Goal: Transaction & Acquisition: Purchase product/service

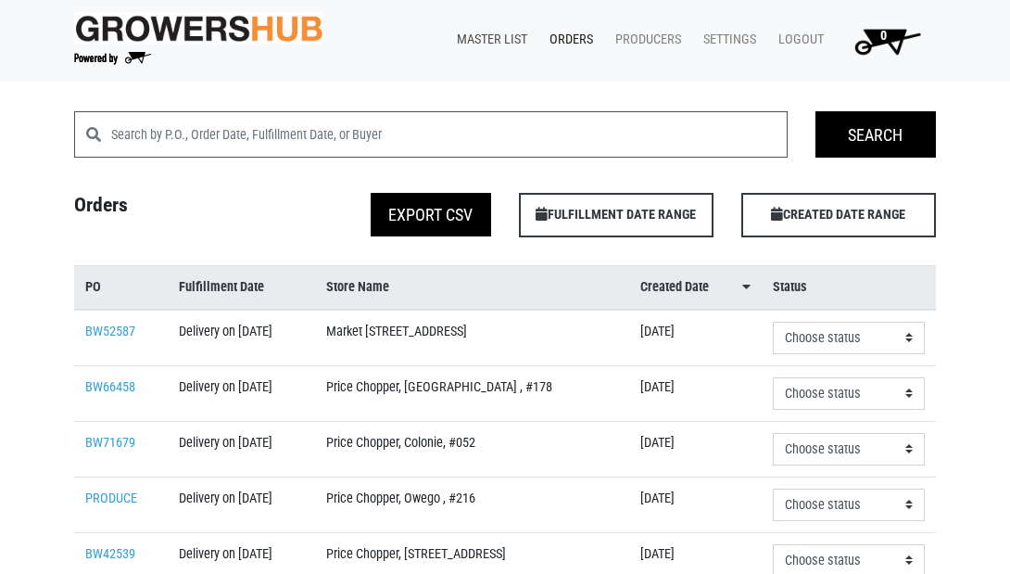
click at [492, 34] on link "Master List" at bounding box center [488, 39] width 93 height 35
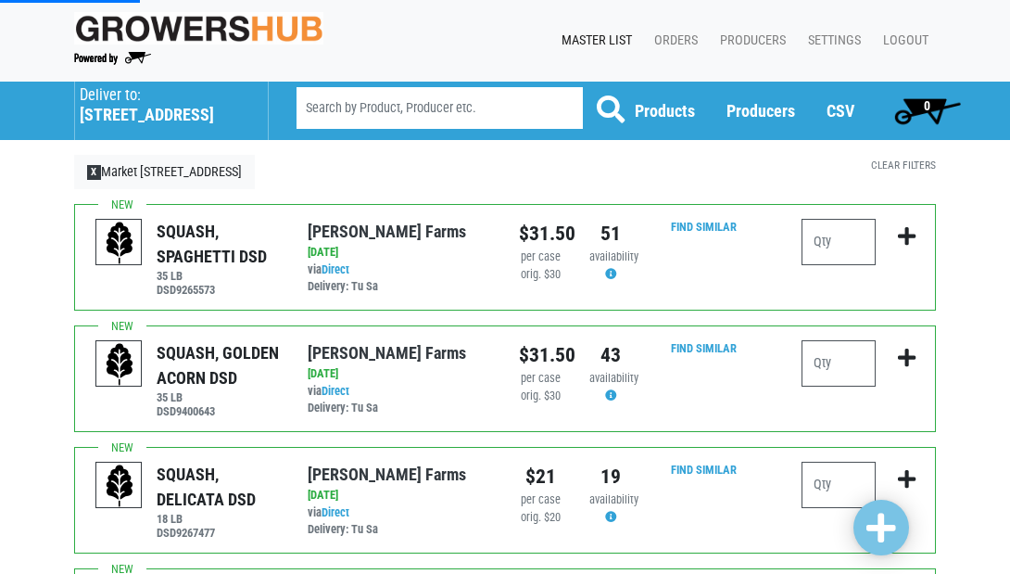
click at [104, 115] on h5 "329 Glenmont Road" at bounding box center [165, 115] width 170 height 20
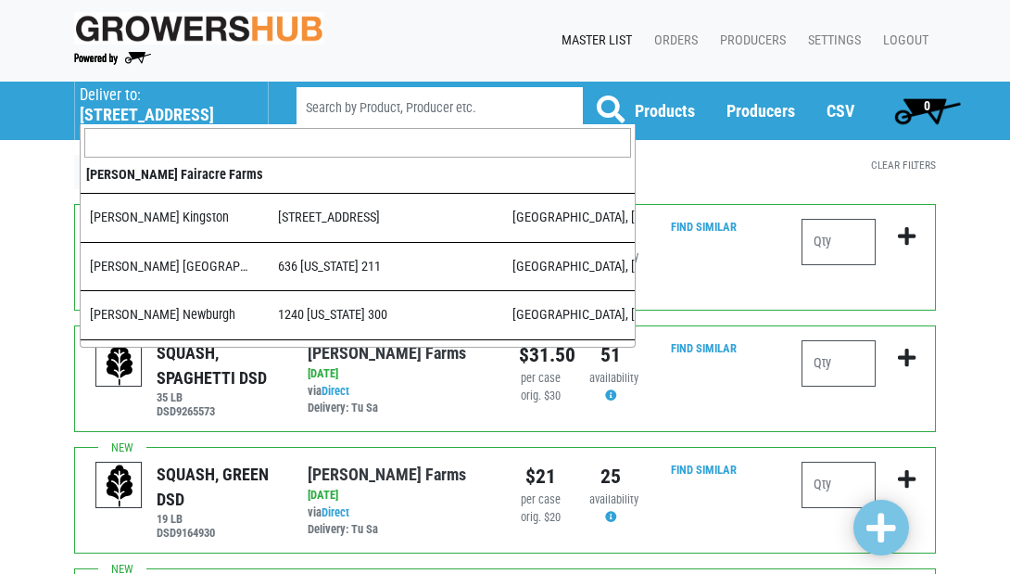
click at [105, 114] on h5 "329 Glenmont Road" at bounding box center [165, 115] width 170 height 20
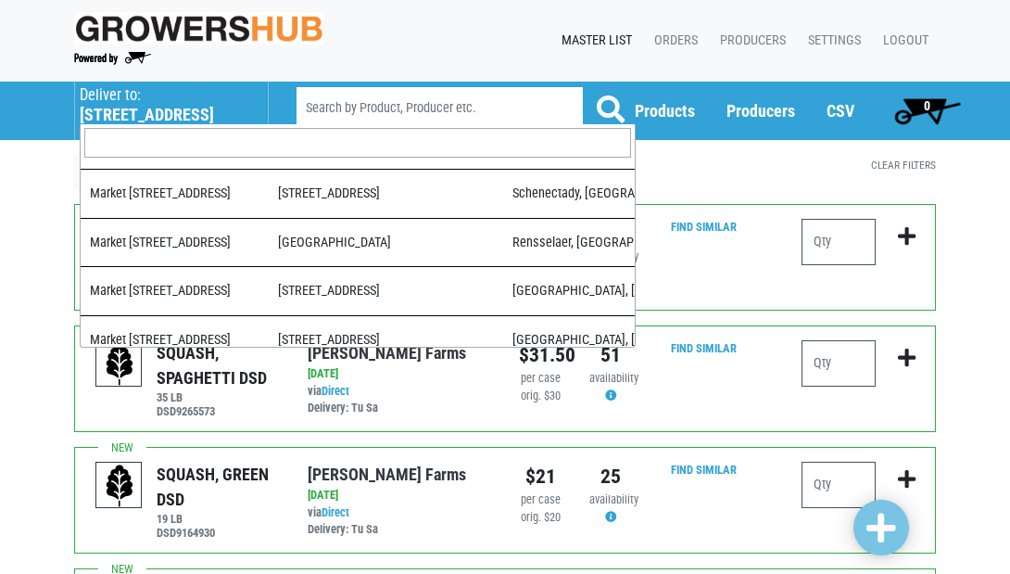
click at [141, 135] on input "search" at bounding box center [357, 143] width 547 height 30
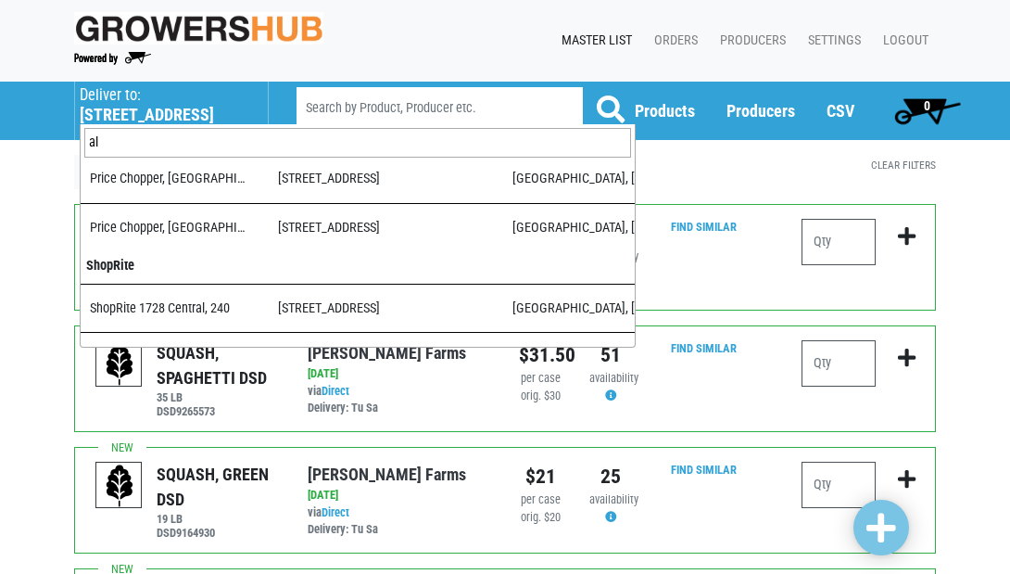
scroll to position [0, 0]
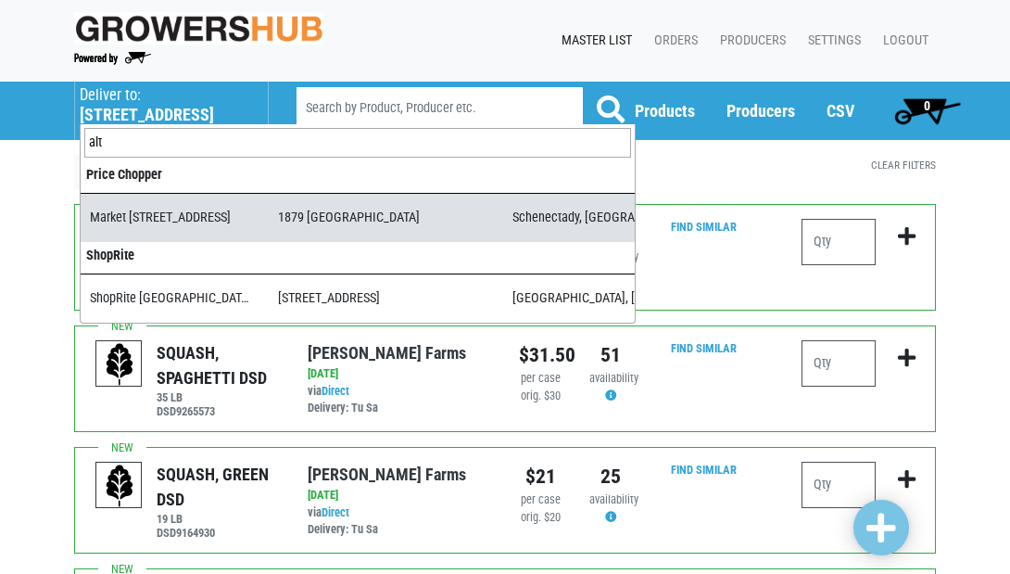
type input "alt"
select select "276ffe78-500f-4a7a-a594-15c6a6ec89cb"
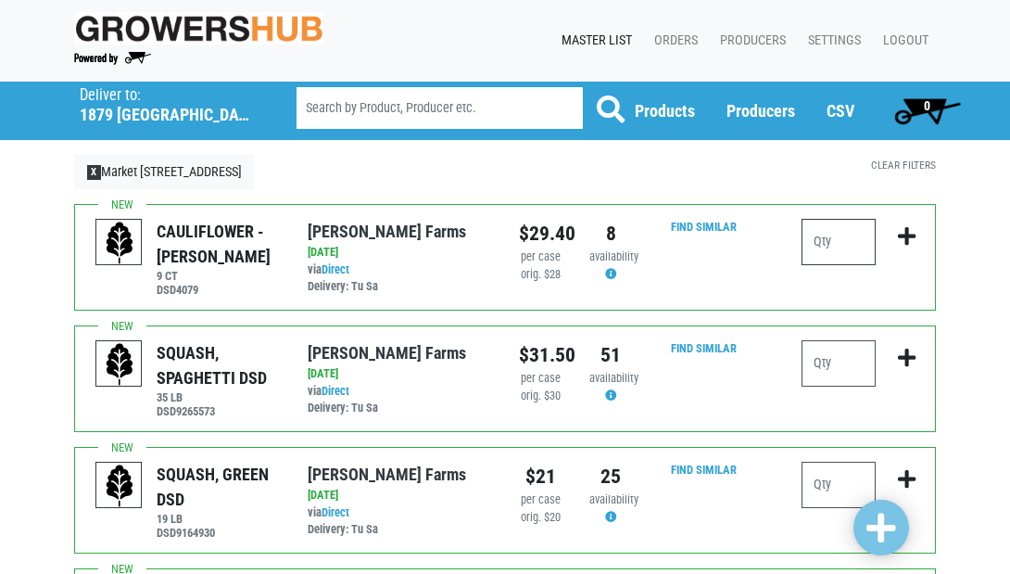
click at [849, 245] on input "number" at bounding box center [838, 242] width 74 height 46
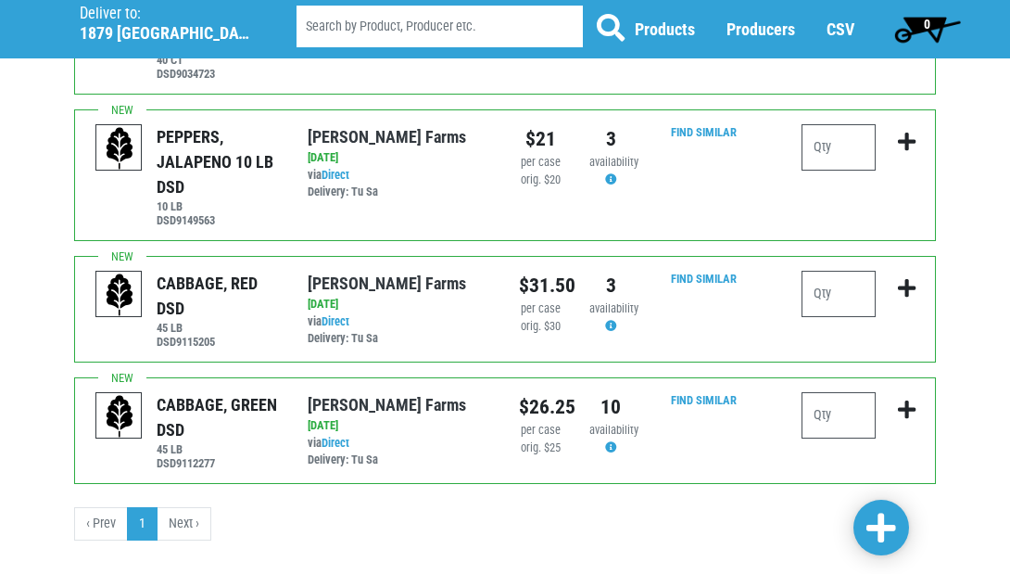
scroll to position [1332, 0]
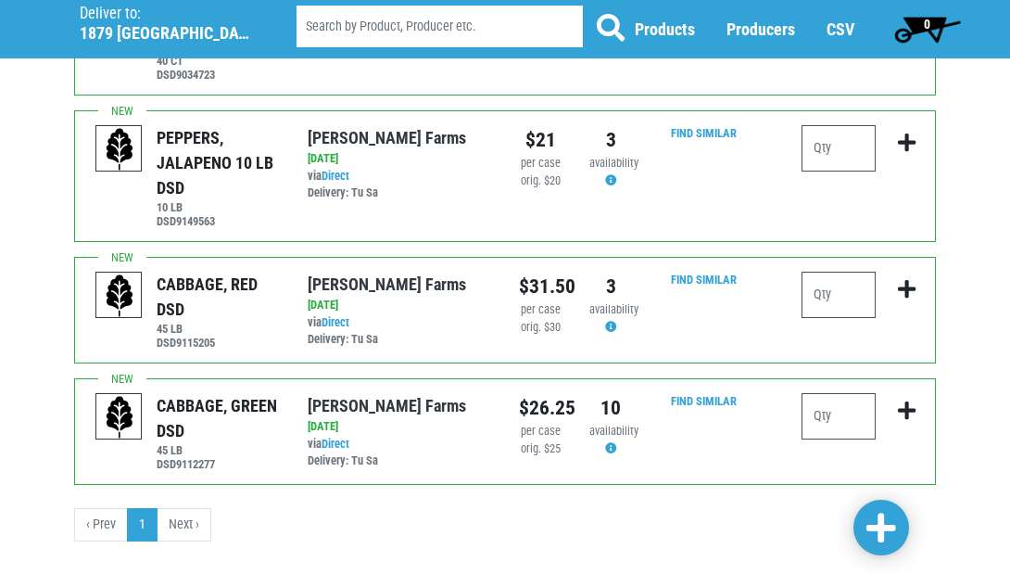
type input "3"
click at [851, 393] on input "number" at bounding box center [838, 416] width 74 height 46
type input "5"
click at [182, 508] on li "Next ›" at bounding box center [185, 524] width 54 height 33
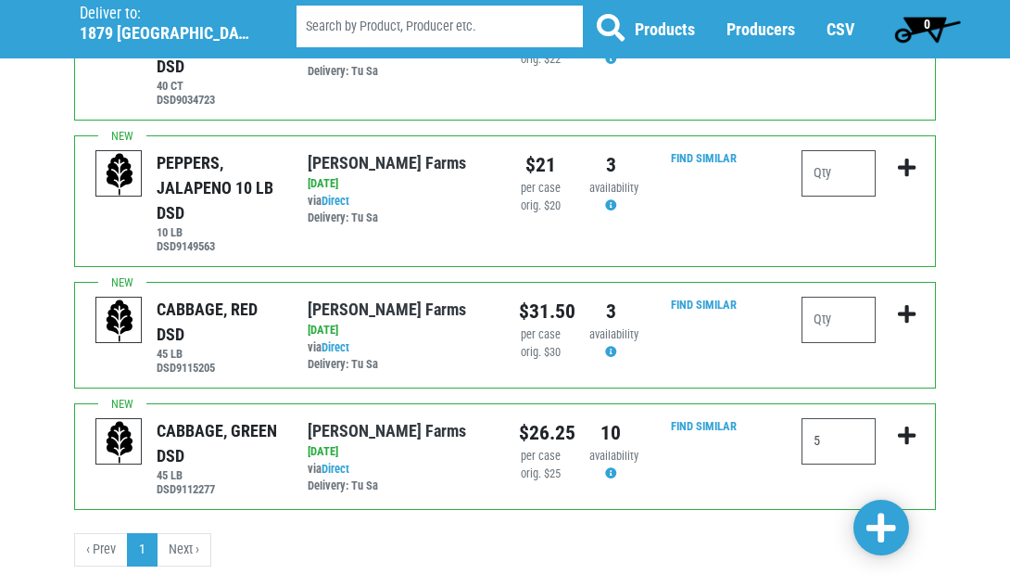
scroll to position [1301, 0]
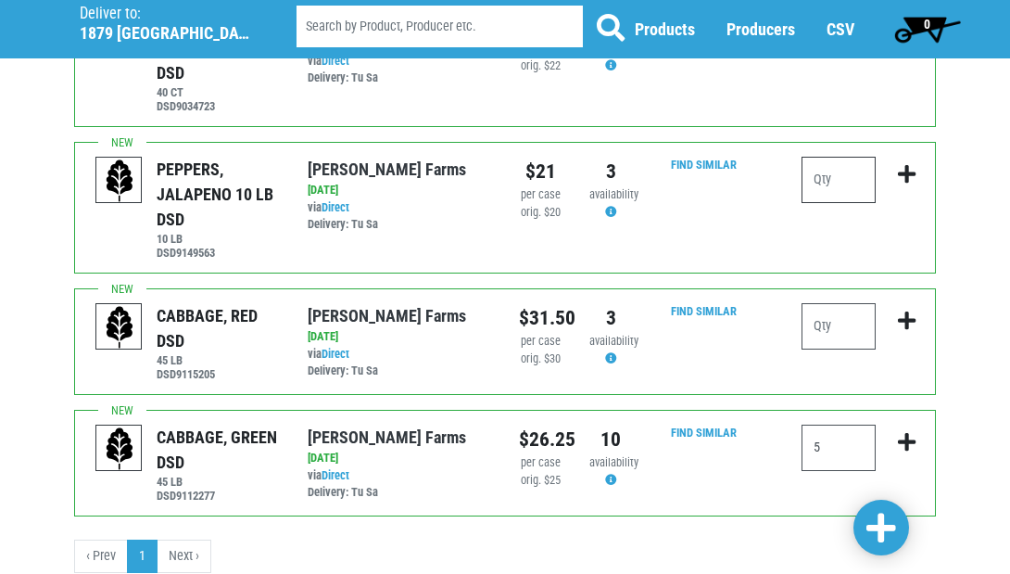
click at [829, 157] on input "number" at bounding box center [838, 180] width 74 height 46
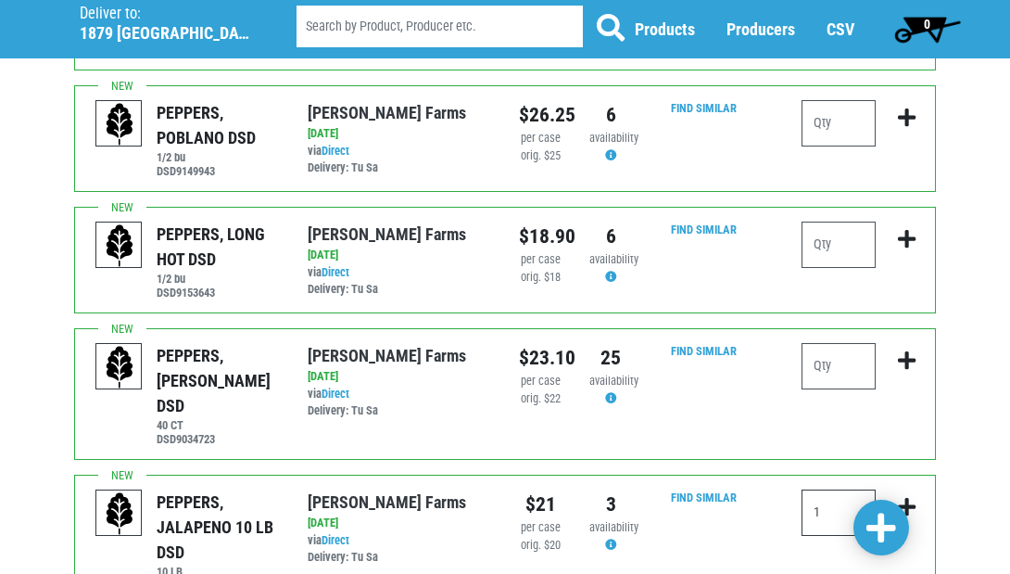
scroll to position [964, 0]
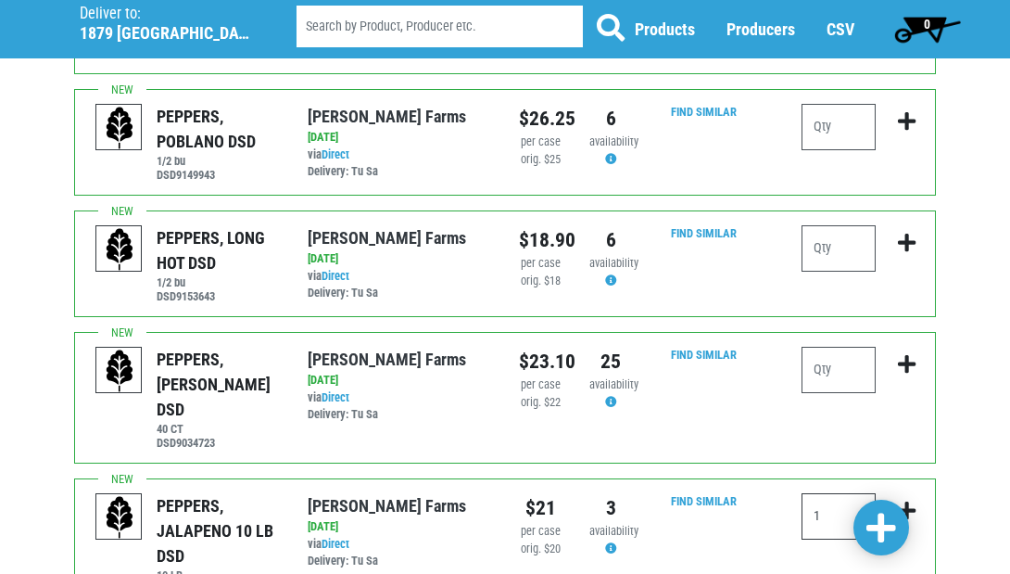
type input "1"
click at [843, 125] on input "number" at bounding box center [838, 127] width 74 height 46
type input "1"
click at [838, 372] on input "number" at bounding box center [838, 370] width 74 height 46
type input "3"
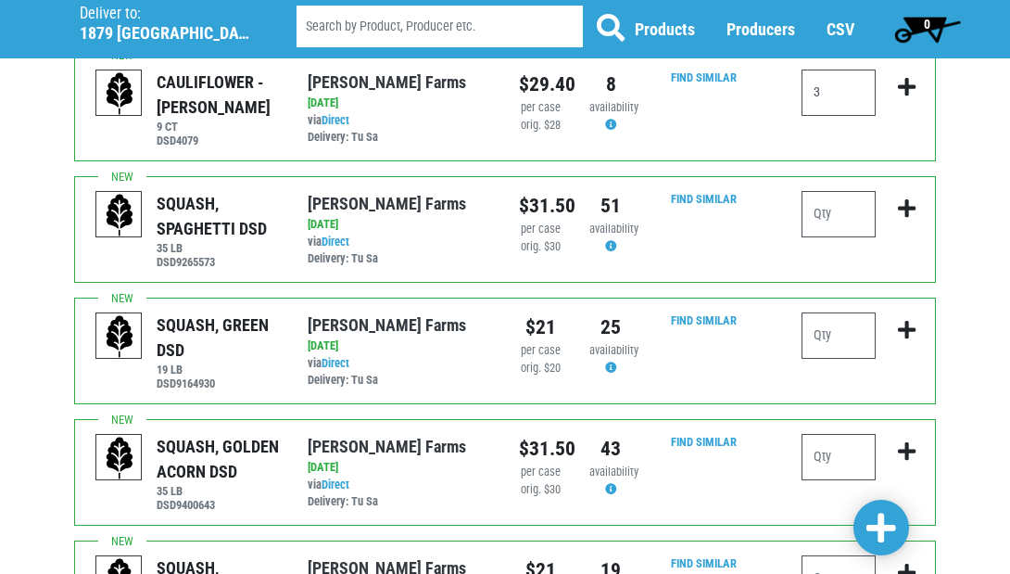
scroll to position [151, 0]
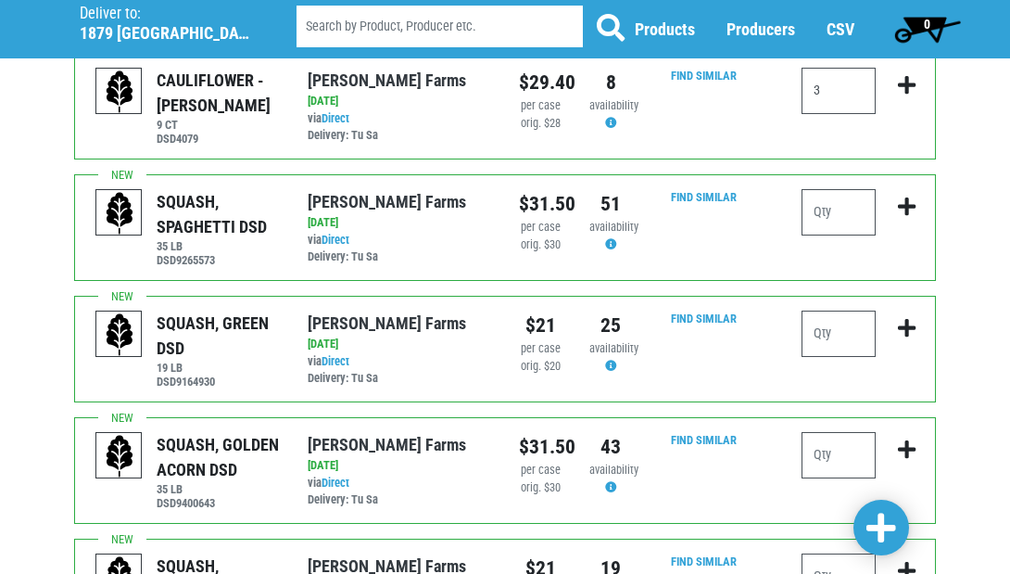
type input "4"
click at [848, 458] on input "number" at bounding box center [838, 455] width 74 height 46
type input "3"
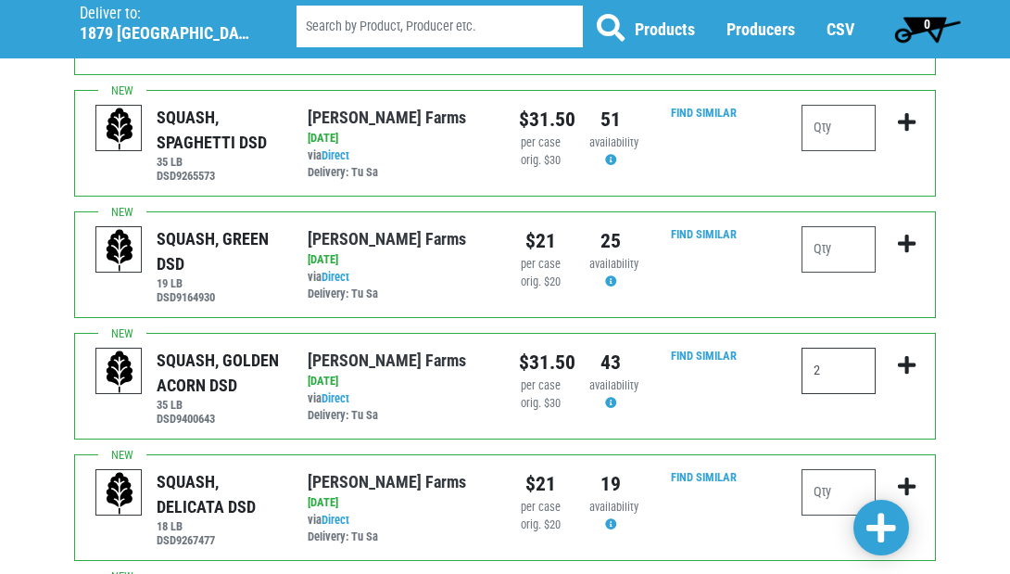
scroll to position [236, 0]
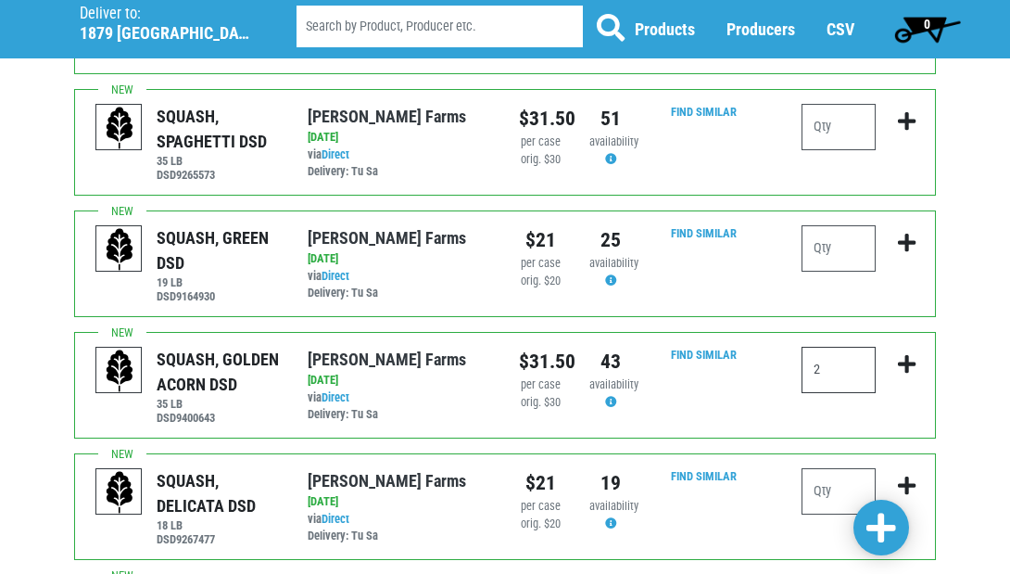
type input "2"
click at [834, 253] on input "number" at bounding box center [838, 248] width 74 height 46
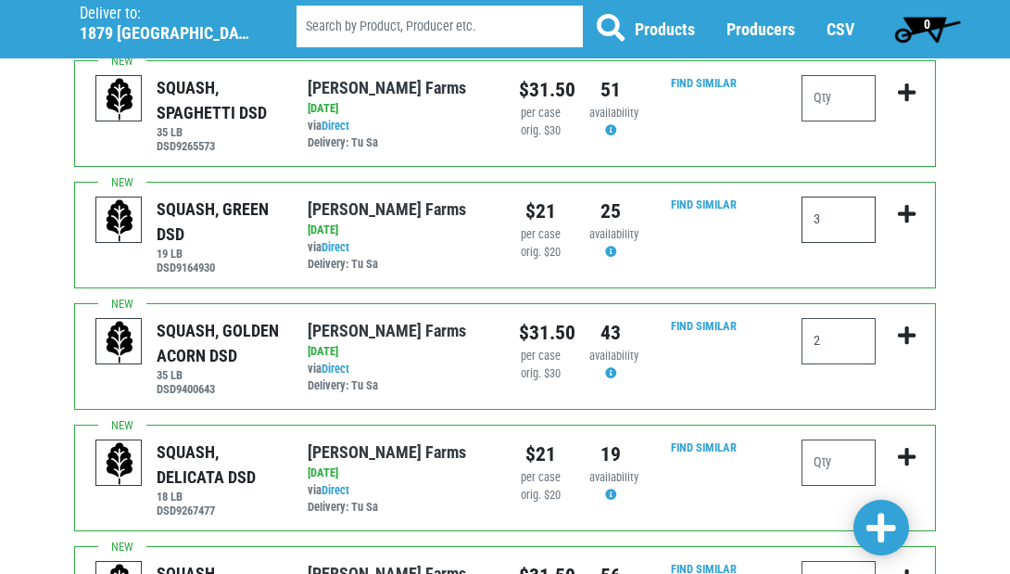
scroll to position [258, 0]
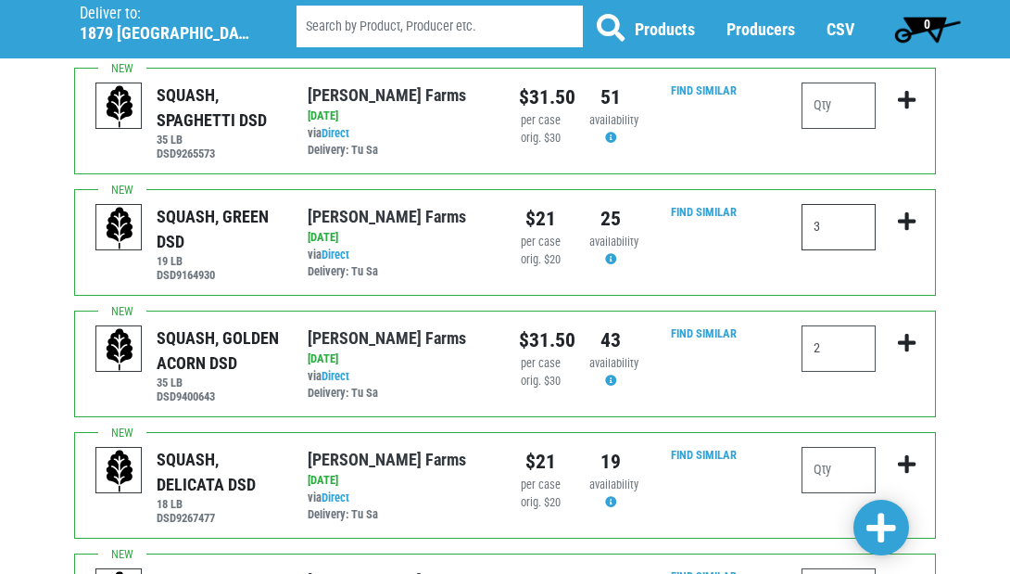
type input "3"
click at [895, 527] on span at bounding box center [881, 527] width 30 height 33
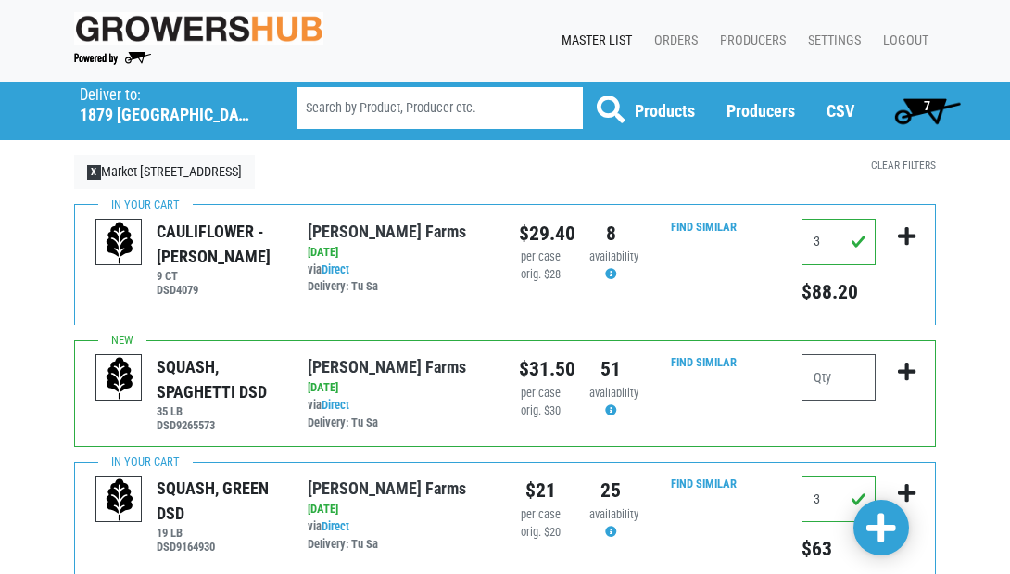
scroll to position [0, 0]
click at [677, 42] on link "Orders" at bounding box center [672, 40] width 66 height 35
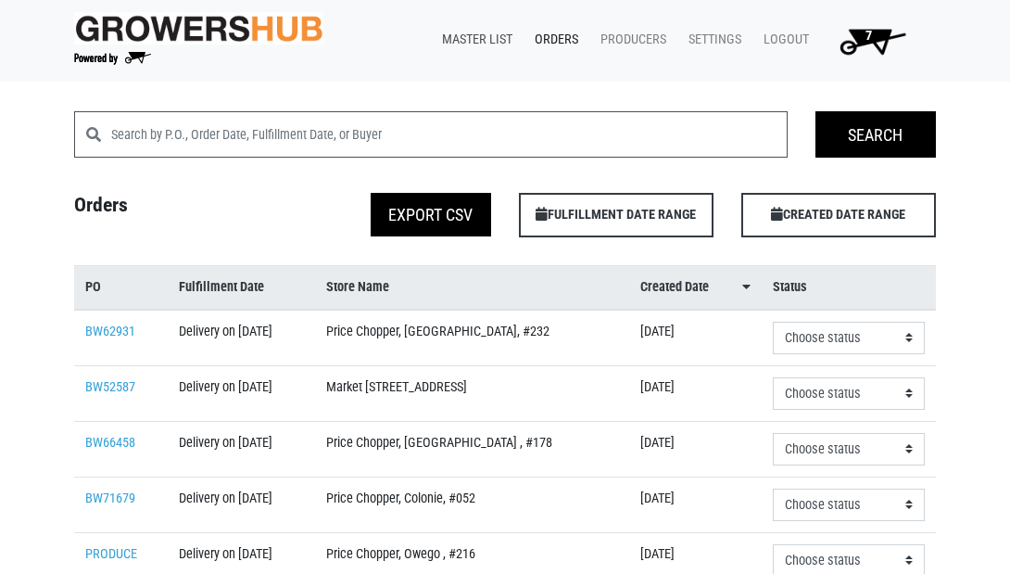
click at [460, 35] on link "Master List" at bounding box center [473, 39] width 93 height 35
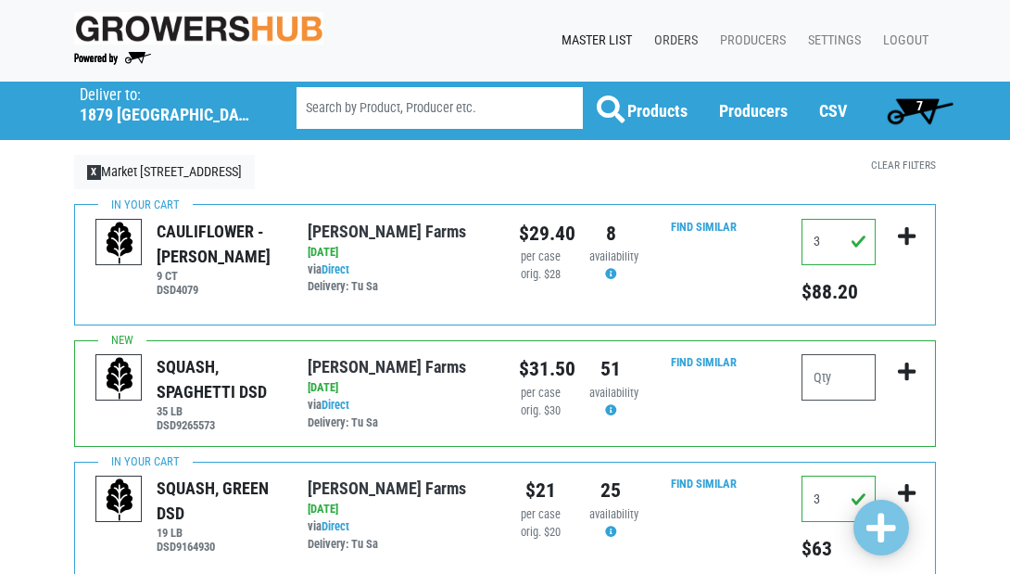
click at [674, 37] on link "Orders" at bounding box center [672, 40] width 66 height 35
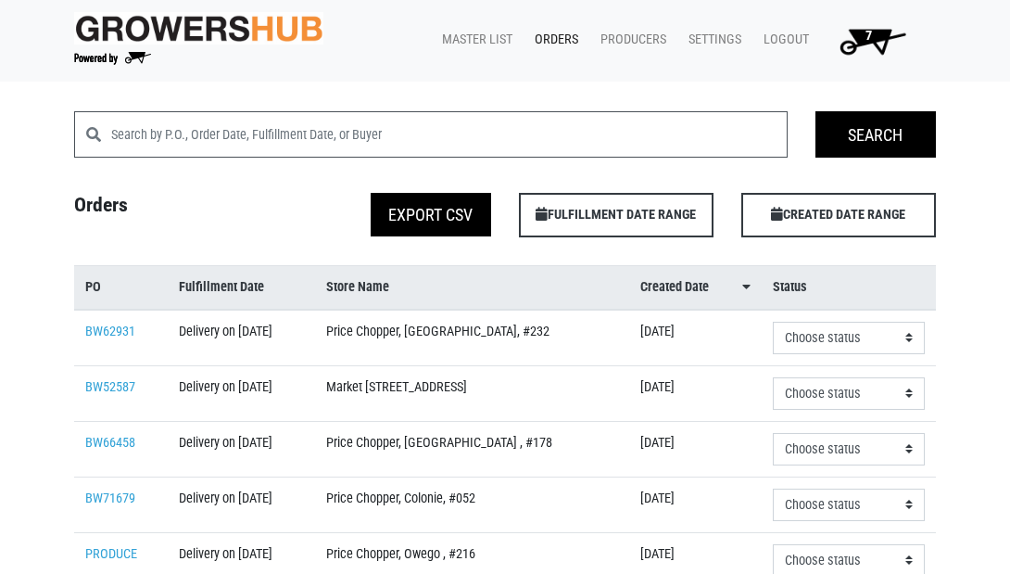
click at [544, 36] on link "Orders" at bounding box center [553, 39] width 66 height 35
click at [476, 31] on link "Master List" at bounding box center [473, 39] width 93 height 35
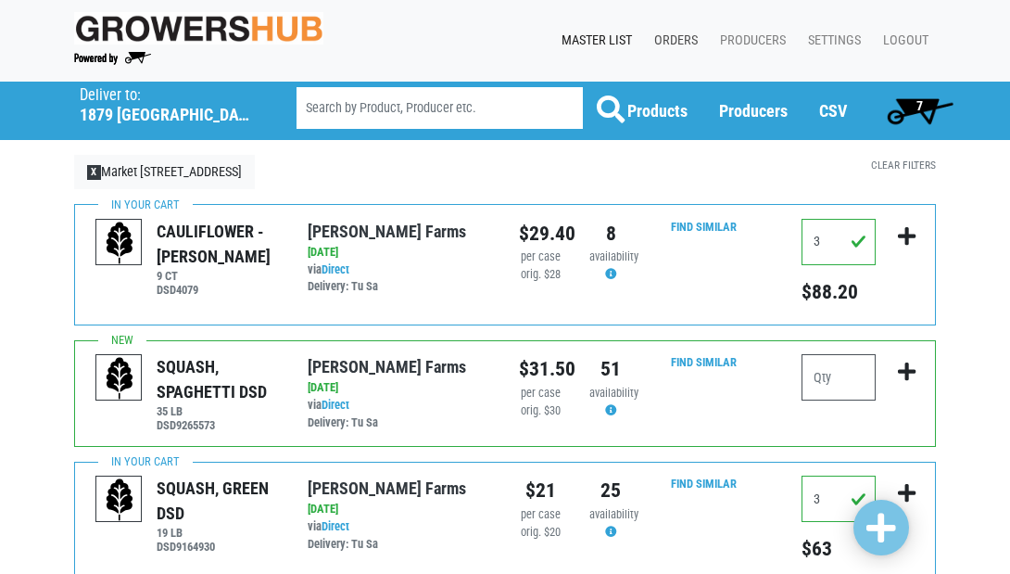
click at [670, 38] on link "Orders" at bounding box center [672, 40] width 66 height 35
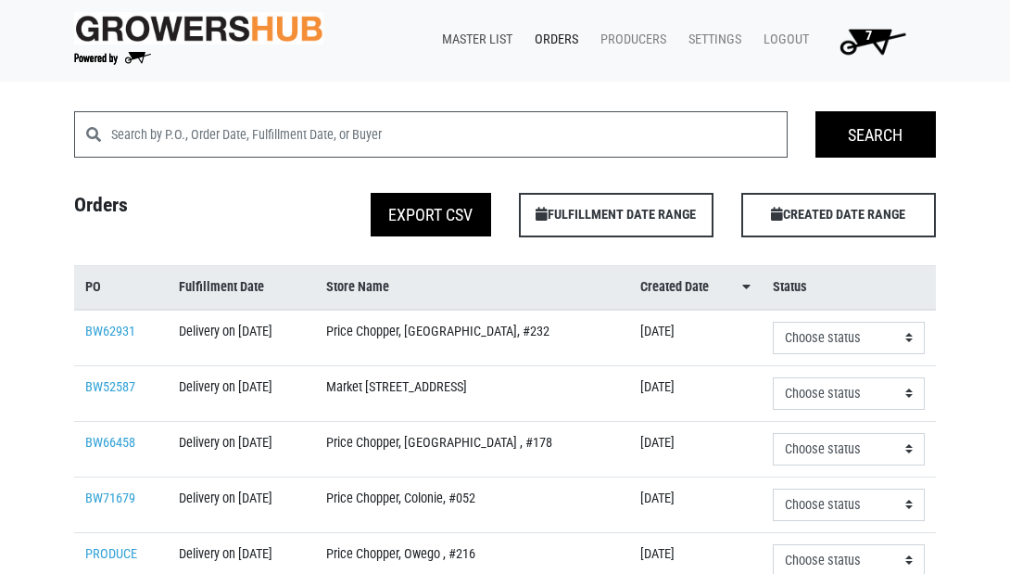
click at [452, 42] on link "Master List" at bounding box center [473, 39] width 93 height 35
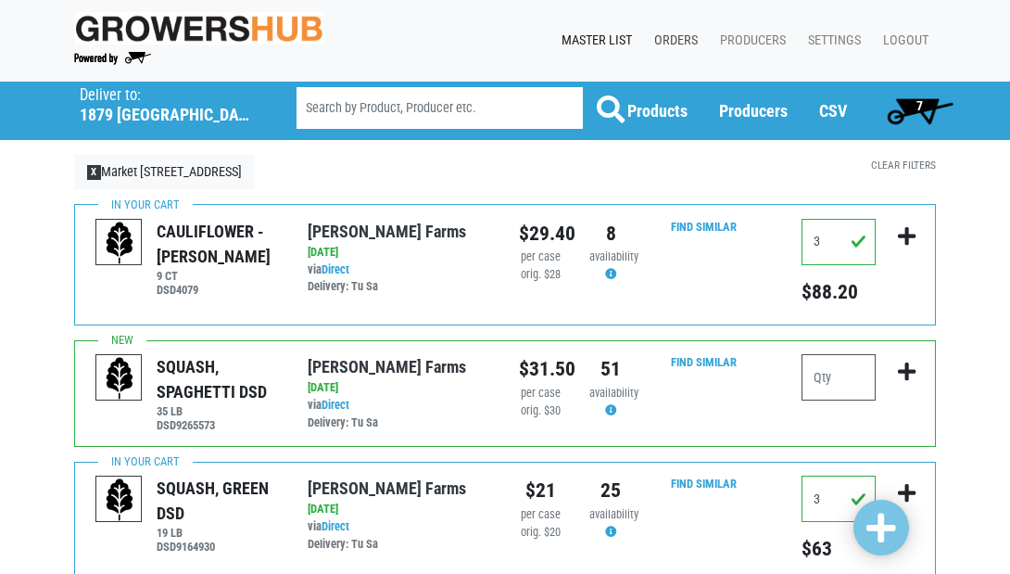
click at [674, 34] on link "Orders" at bounding box center [672, 40] width 66 height 35
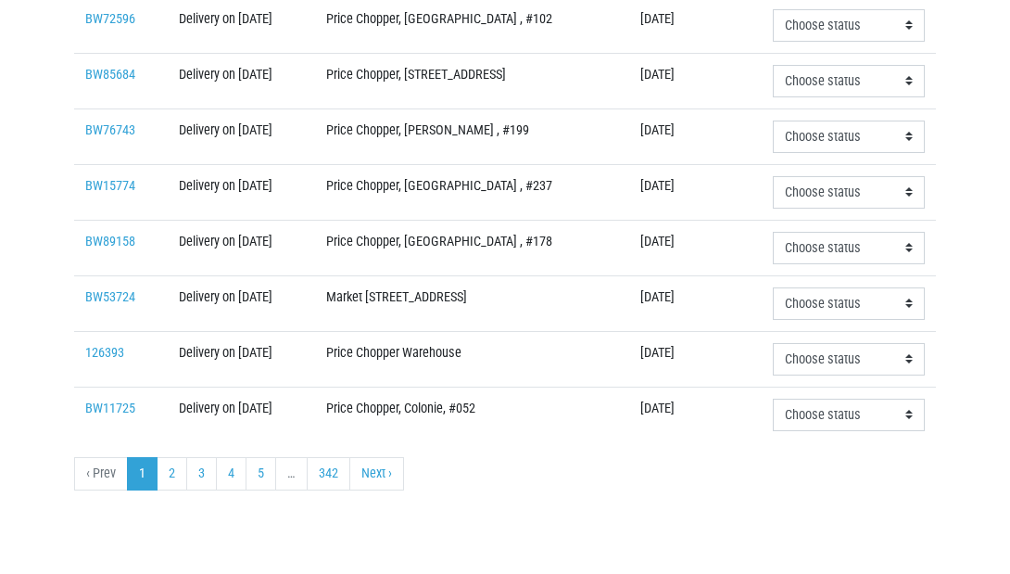
scroll to position [719, 0]
click at [171, 475] on link "2" at bounding box center [172, 473] width 31 height 33
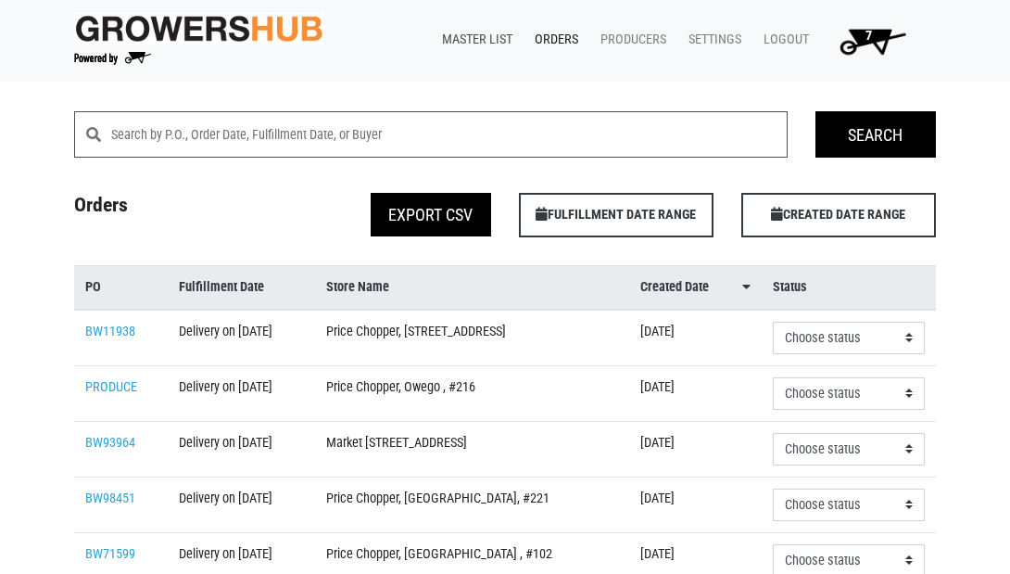
click at [485, 39] on link "Master List" at bounding box center [473, 39] width 93 height 35
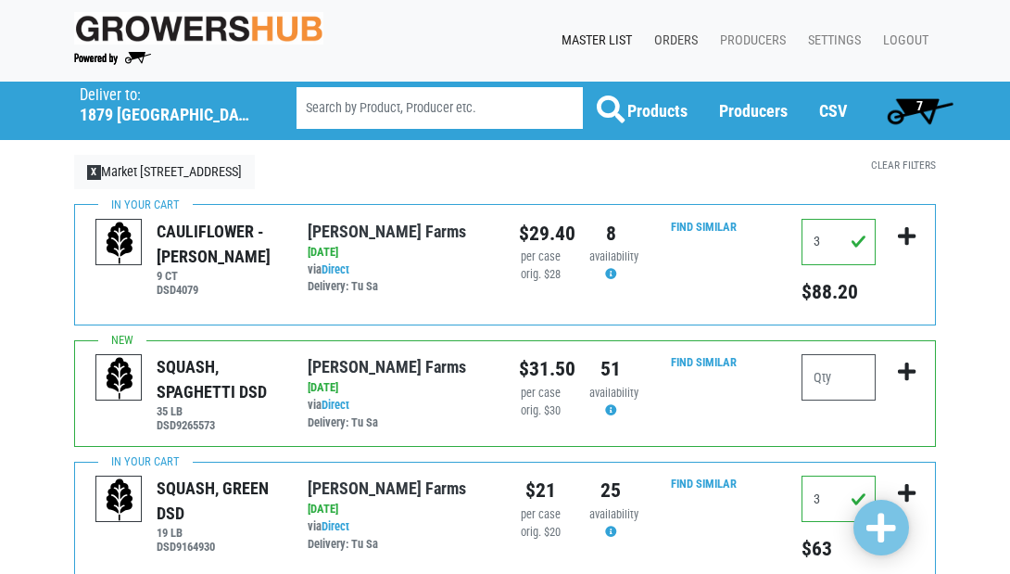
click at [674, 41] on link "Orders" at bounding box center [672, 40] width 66 height 35
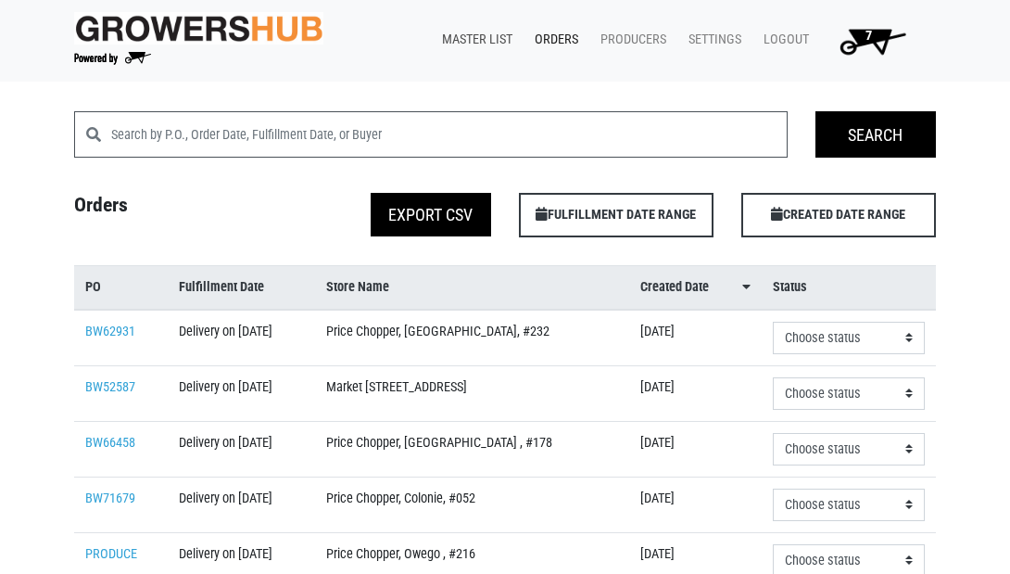
click at [466, 39] on link "Master List" at bounding box center [473, 39] width 93 height 35
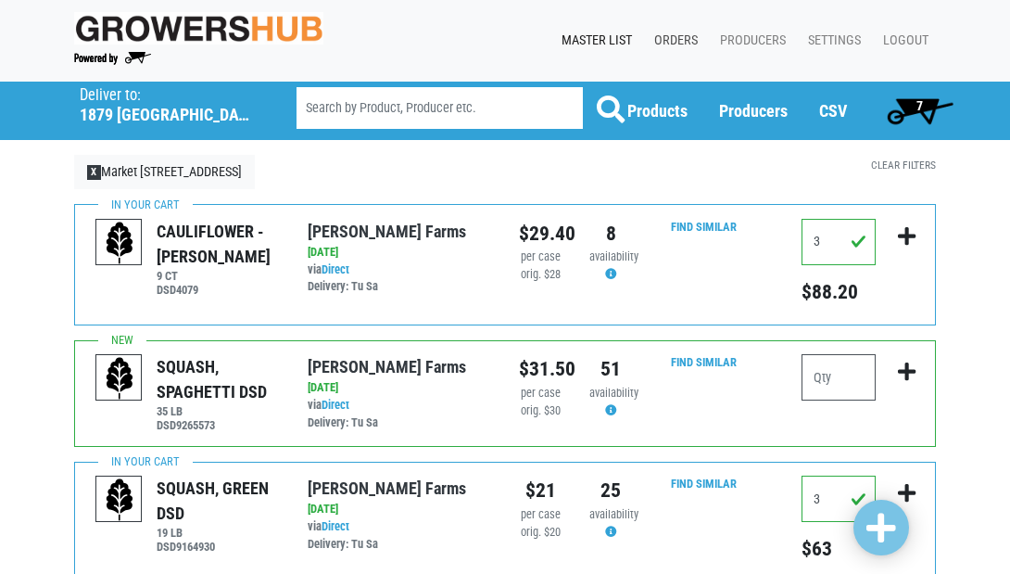
click at [669, 37] on link "Orders" at bounding box center [672, 40] width 66 height 35
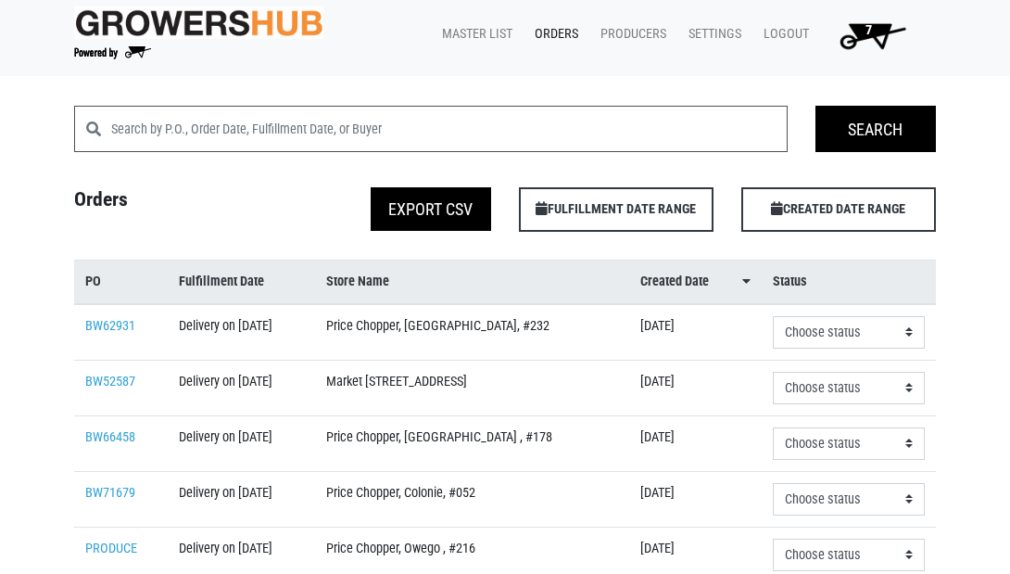
scroll to position [11, 0]
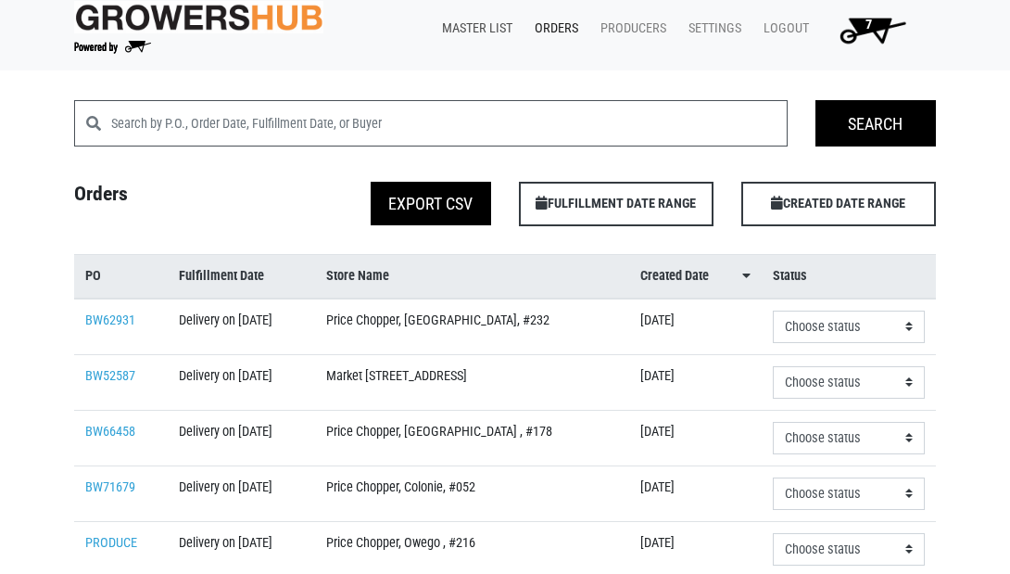
click at [491, 20] on link "Master List" at bounding box center [473, 28] width 93 height 35
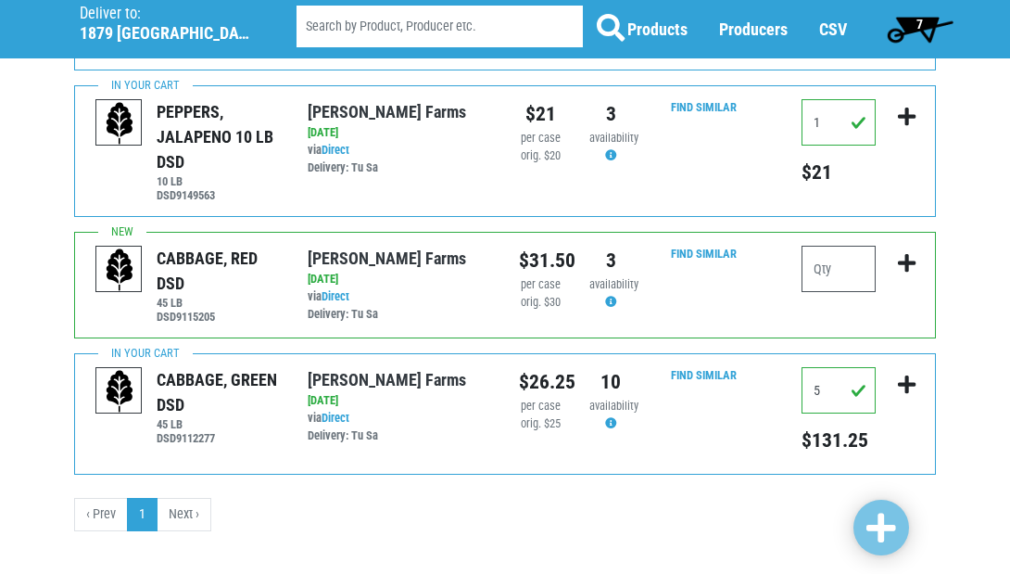
scroll to position [1413, 0]
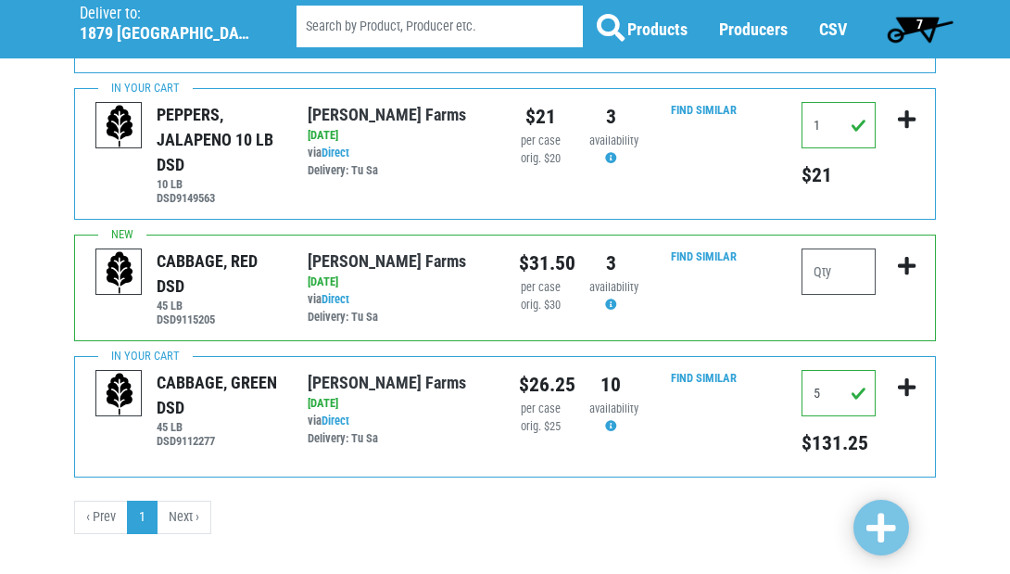
click at [183, 500] on li "Next ›" at bounding box center [185, 516] width 54 height 33
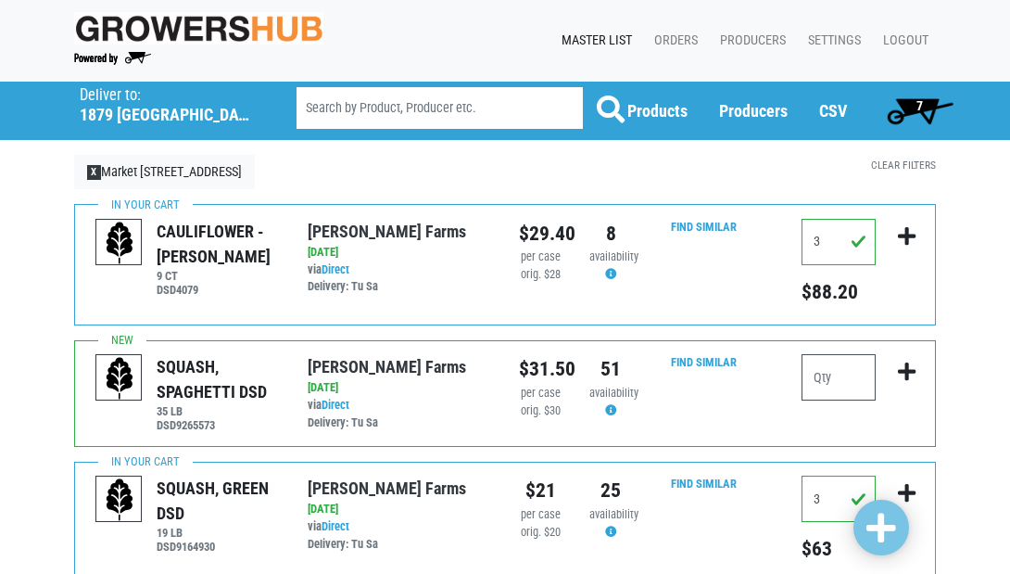
scroll to position [0, 0]
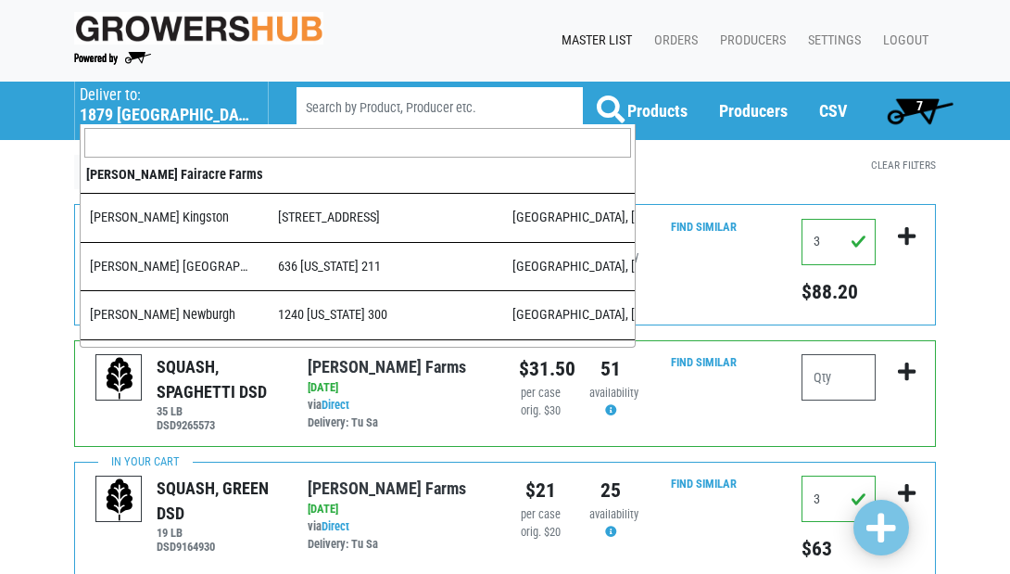
click at [132, 115] on h5 "1879 [GEOGRAPHIC_DATA]" at bounding box center [165, 115] width 170 height 20
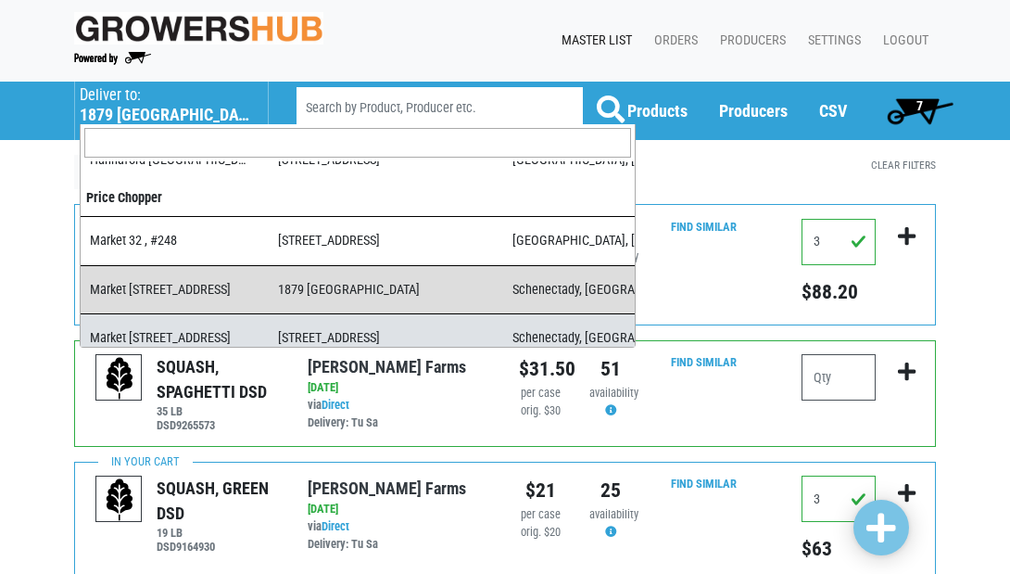
select select "17a41835-8d76-4b59-8879-aa64a3268339"
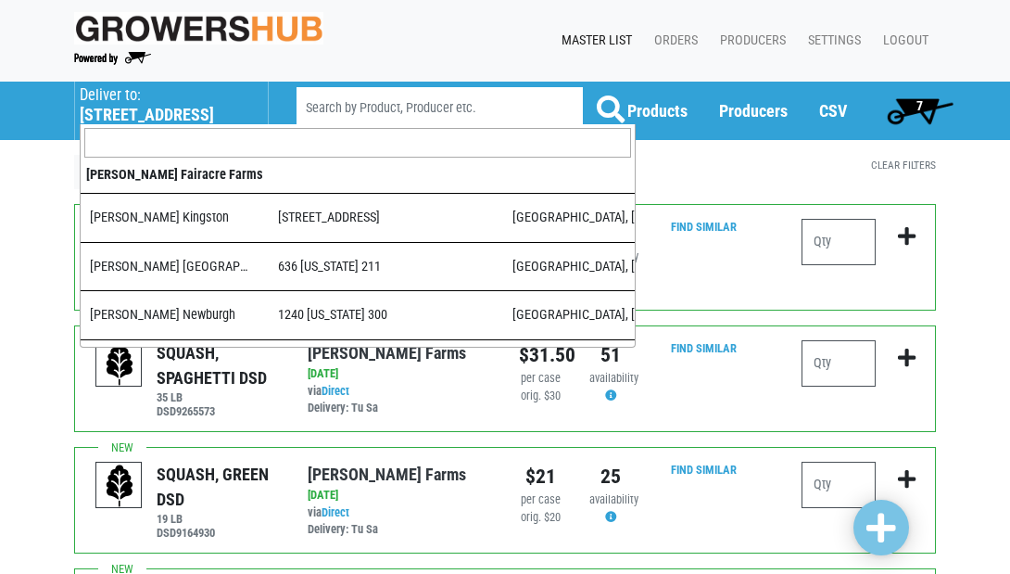
click at [128, 116] on h5 "[STREET_ADDRESS]" at bounding box center [165, 115] width 170 height 20
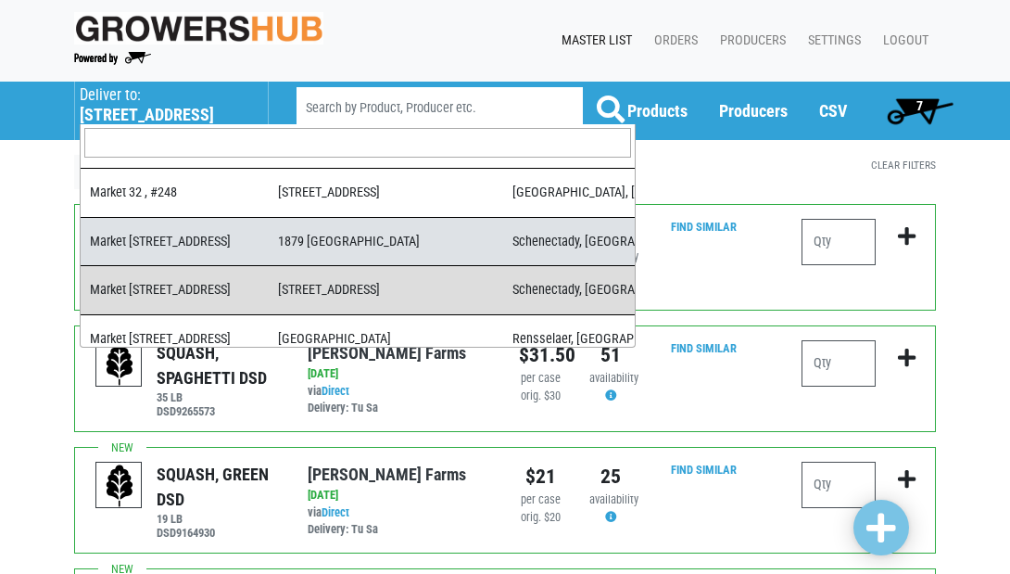
select select "276ffe78-500f-4a7a-a594-15c6a6ec89cb"
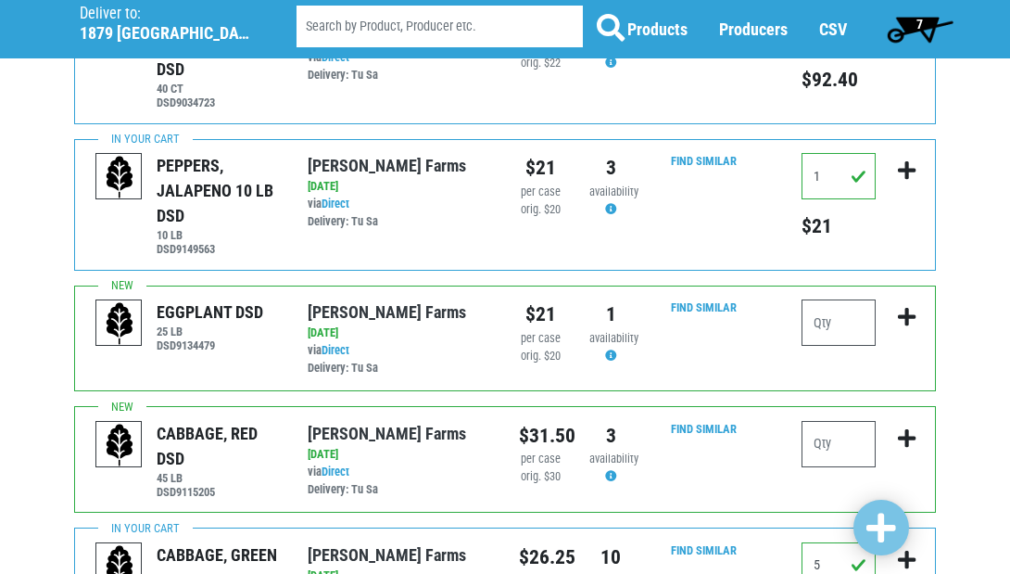
scroll to position [1365, 0]
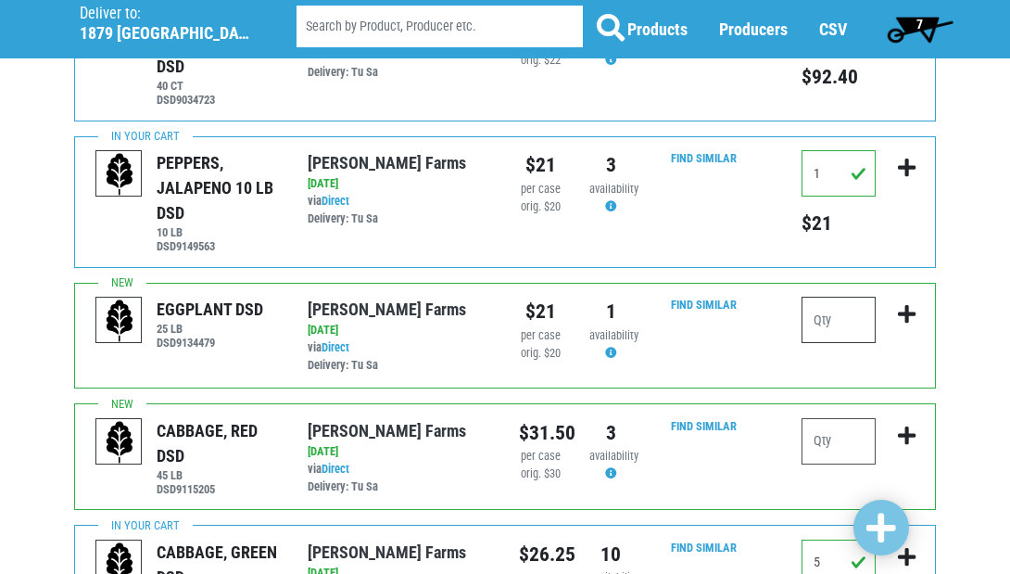
click at [844, 310] on input "number" at bounding box center [838, 319] width 74 height 46
type input "1"
click at [873, 528] on span at bounding box center [881, 527] width 30 height 33
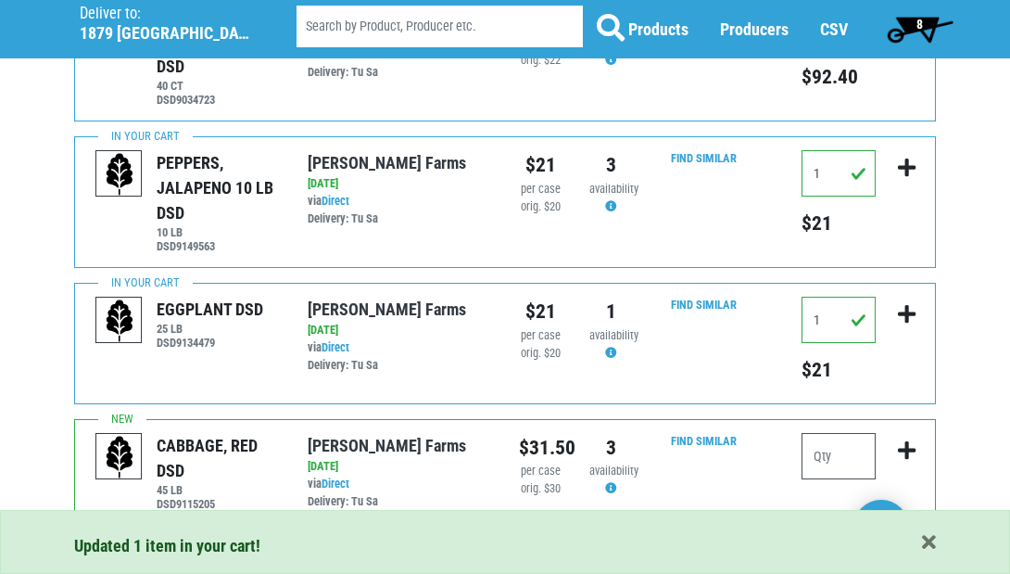
click at [922, 24] on span "8" at bounding box center [919, 24] width 6 height 15
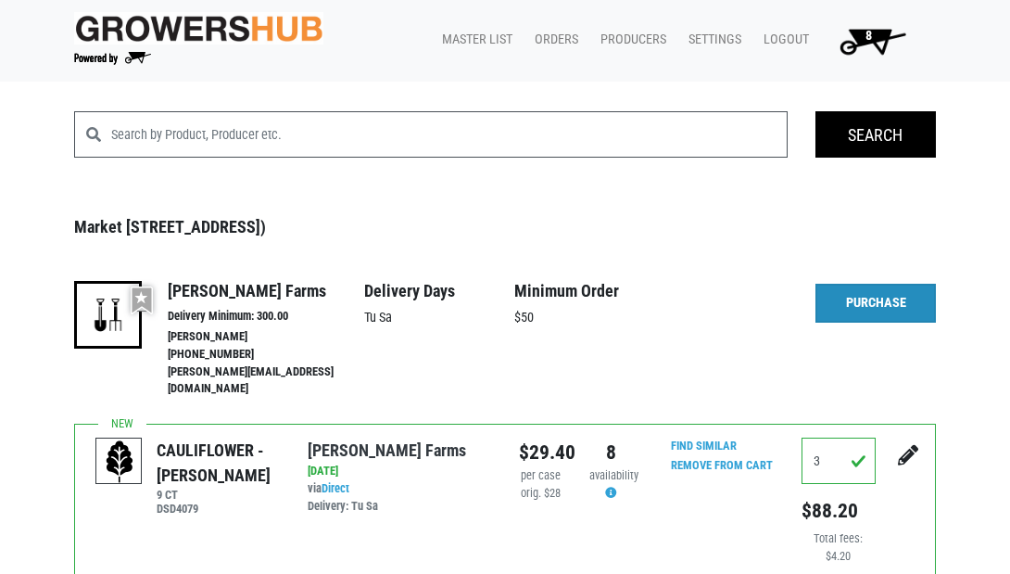
drag, startPoint x: 866, startPoint y: 299, endPoint x: 856, endPoint y: 296, distance: 10.6
click at [860, 297] on link "Purchase" at bounding box center [875, 303] width 120 height 39
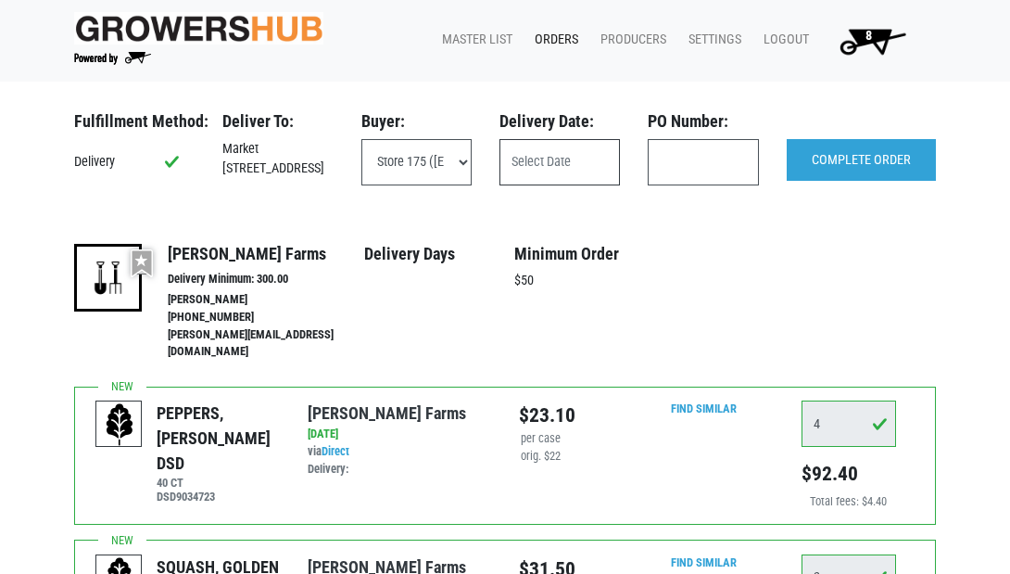
click at [531, 153] on input "text" at bounding box center [559, 162] width 120 height 46
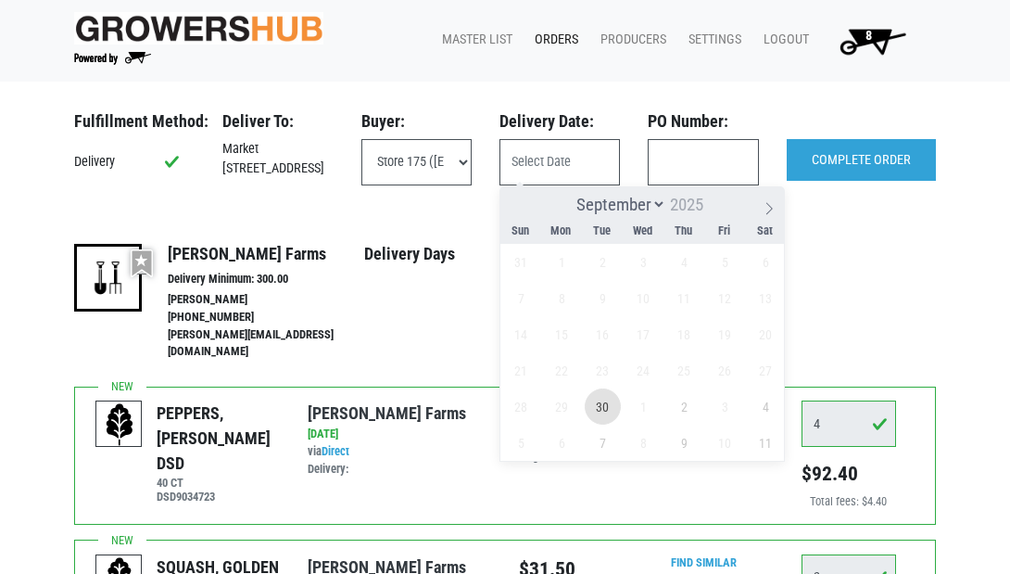
click at [603, 414] on span "30" at bounding box center [603, 406] width 36 height 36
type input "2025-09-30"
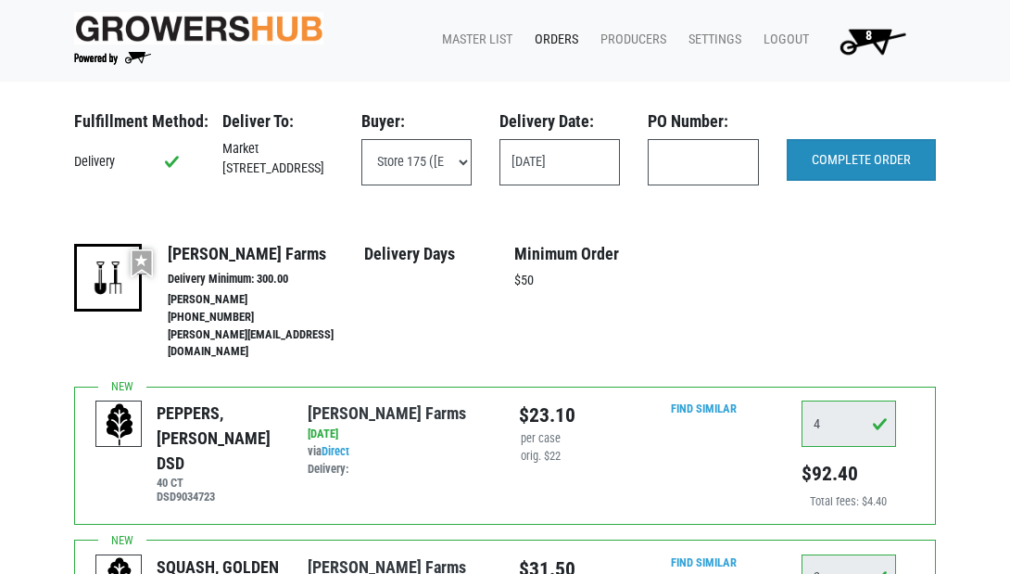
click at [865, 166] on input "COMPLETE ORDER" at bounding box center [861, 160] width 149 height 43
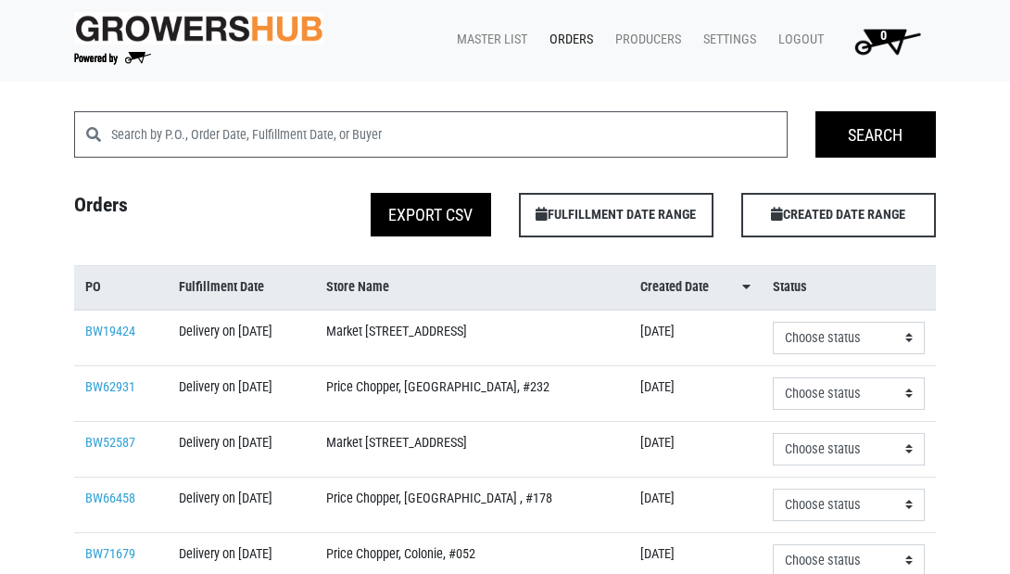
scroll to position [0, 1]
click at [588, 34] on link "Orders" at bounding box center [568, 39] width 66 height 35
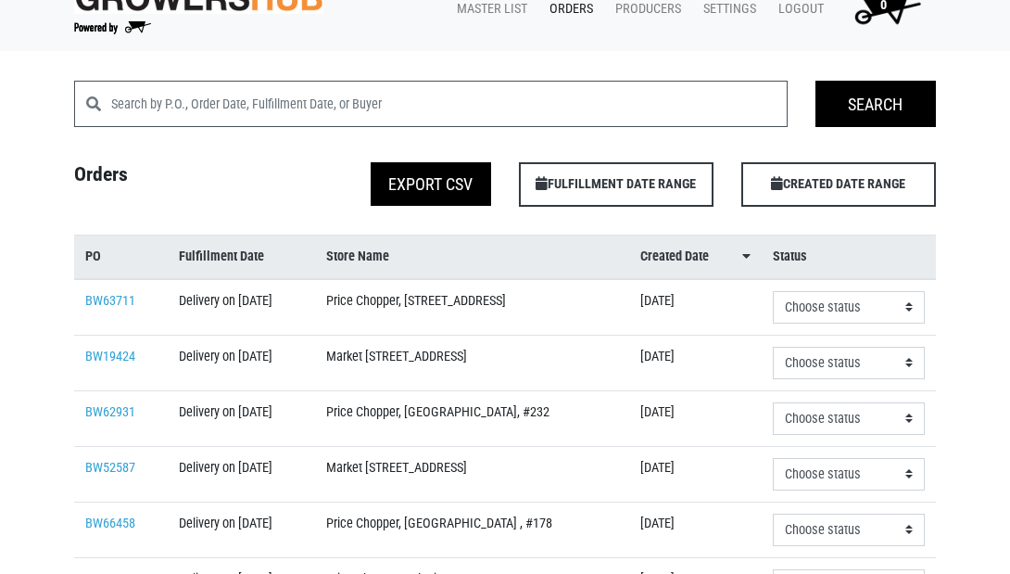
scroll to position [32, 0]
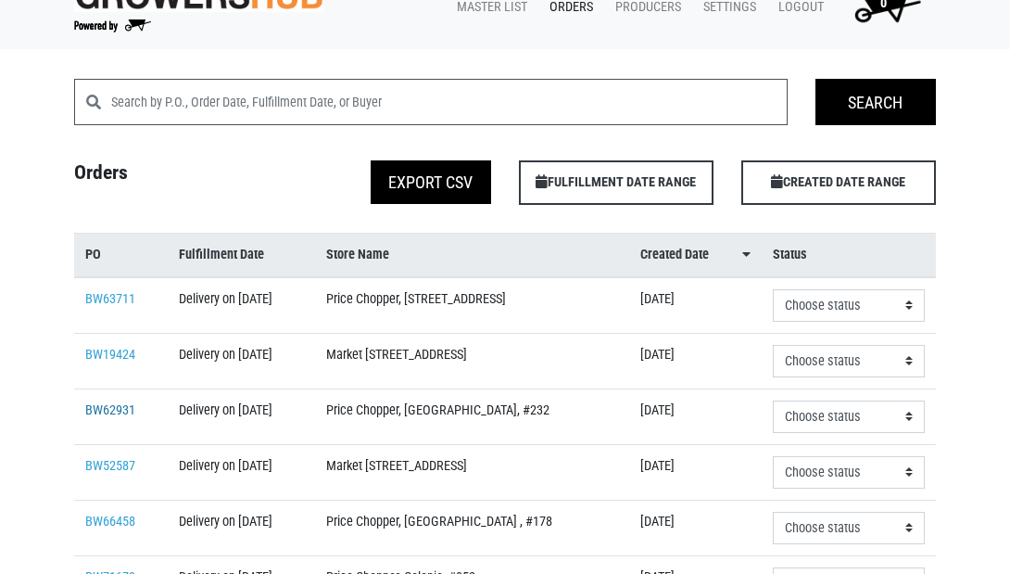
click at [100, 418] on link "BW62931" at bounding box center [110, 410] width 50 height 16
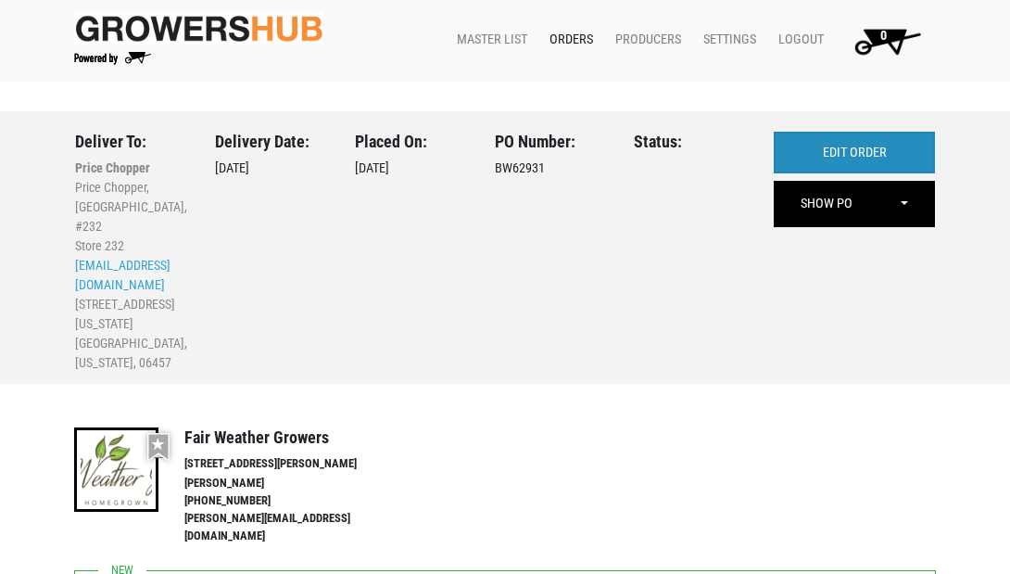
click at [838, 150] on link "EDIT ORDER" at bounding box center [854, 153] width 161 height 43
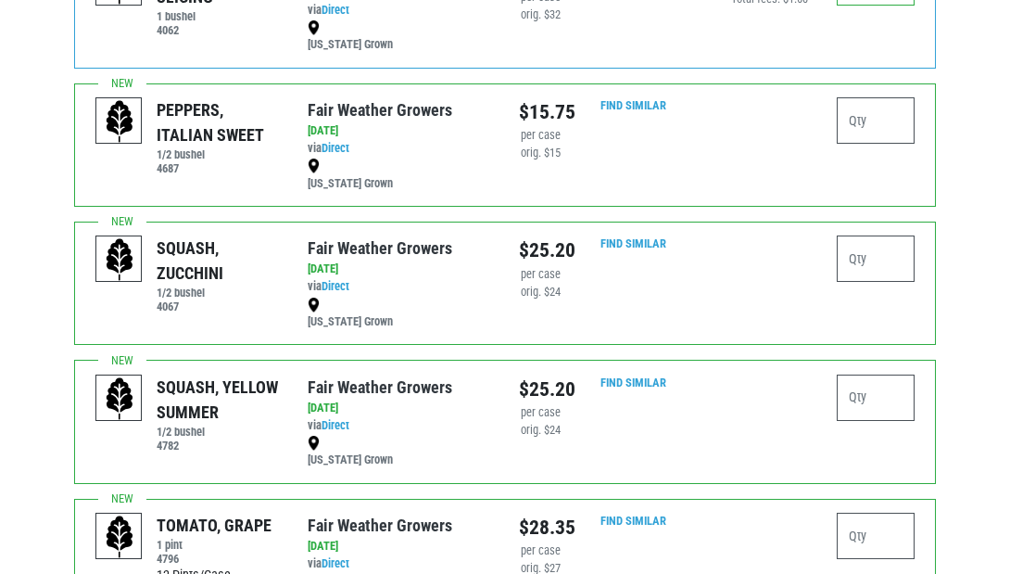
scroll to position [974, 0]
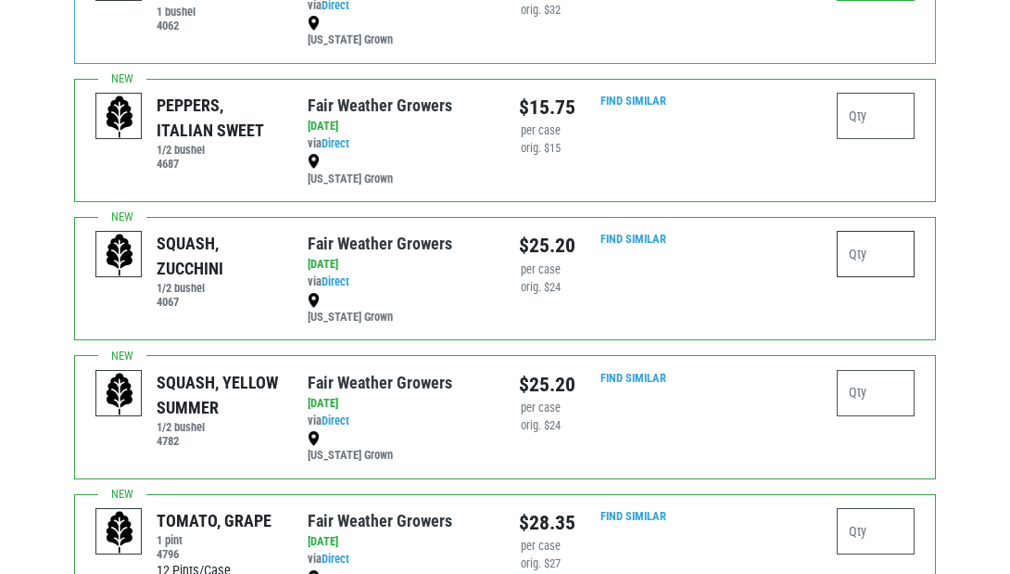
click at [856, 231] on input "number" at bounding box center [876, 254] width 78 height 46
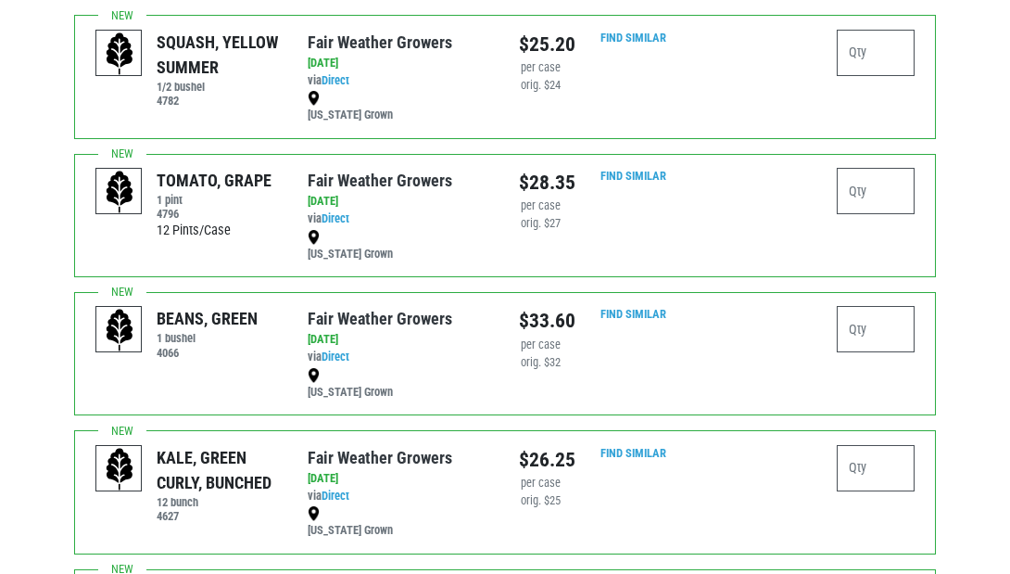
scroll to position [1315, 0]
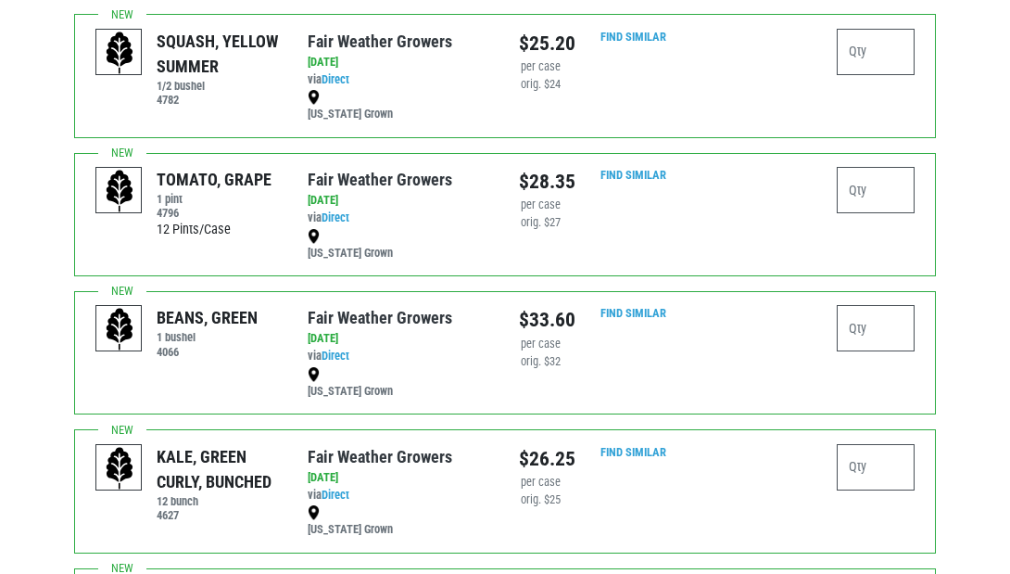
type input "4"
click at [875, 305] on input "number" at bounding box center [876, 328] width 78 height 46
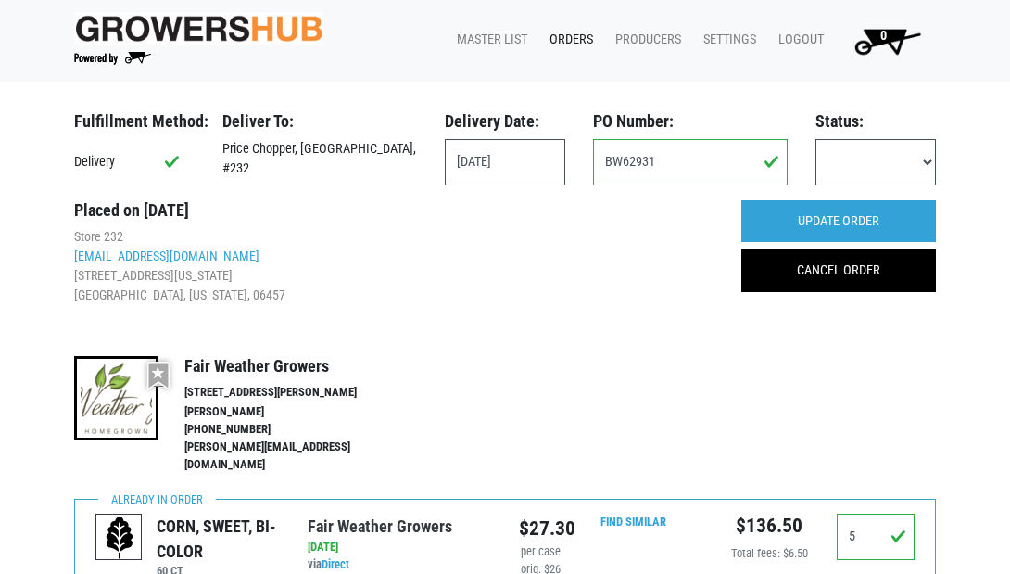
scroll to position [0, 0]
type input "4"
click at [861, 221] on input "UPDATE ORDER" at bounding box center [838, 221] width 195 height 43
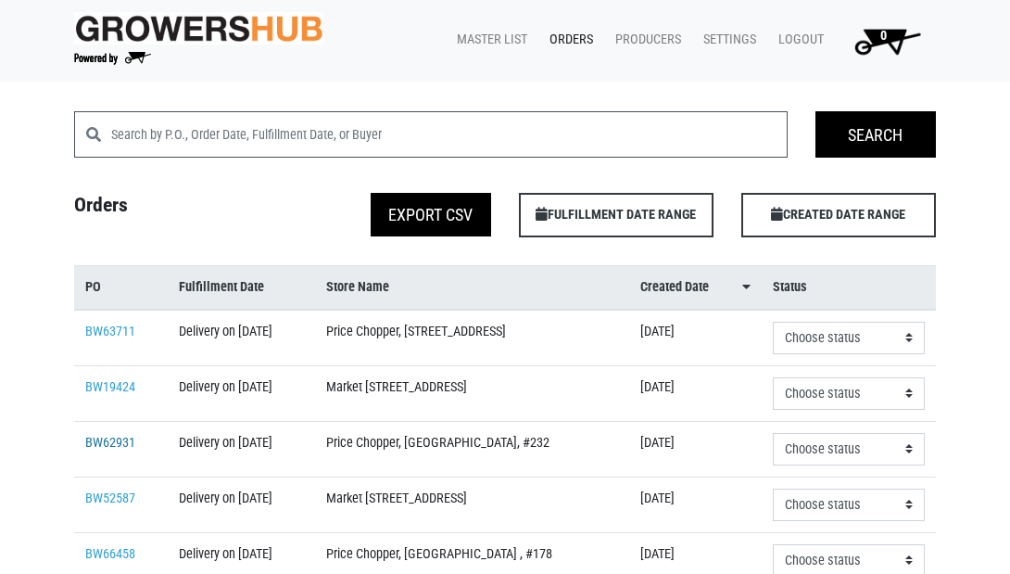
click at [107, 450] on link "BW62931" at bounding box center [110, 443] width 50 height 16
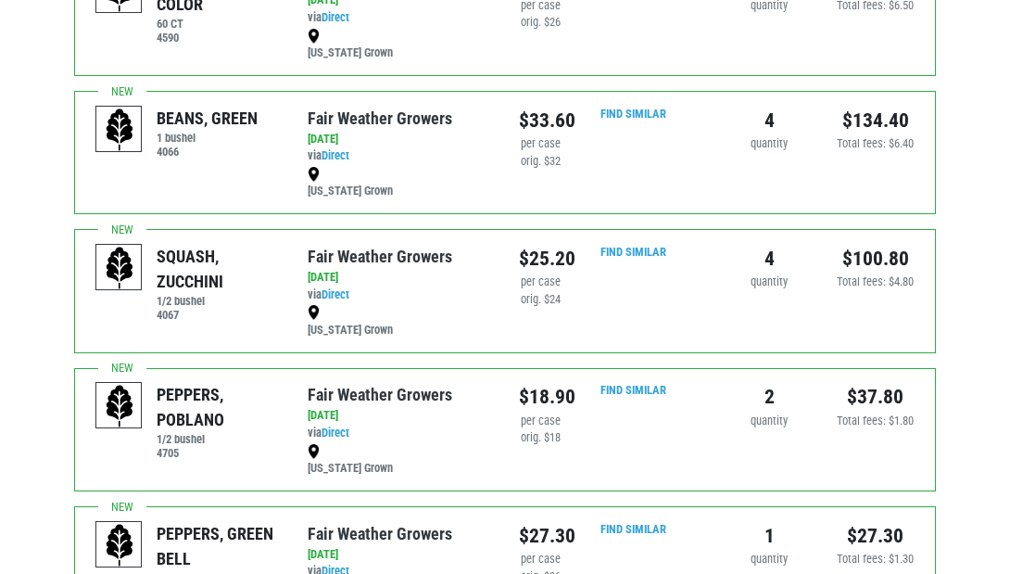
scroll to position [642, 0]
